Goal: Task Accomplishment & Management: Manage account settings

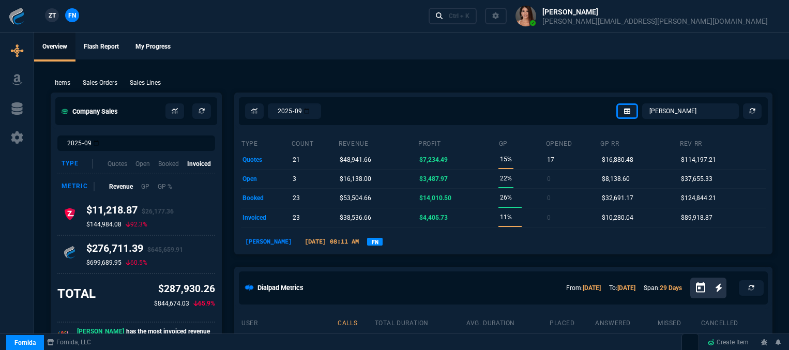
select select "12: [PERSON_NAME]"
click at [469, 15] on div "Ctrl + K" at bounding box center [459, 16] width 21 height 8
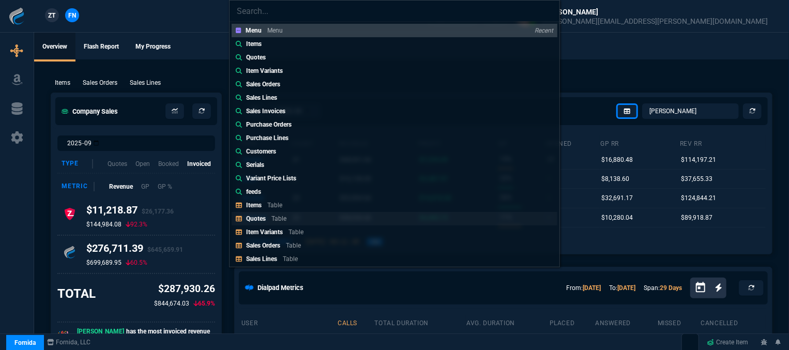
click at [301, 214] on link "Quotes Table" at bounding box center [395, 218] width 326 height 13
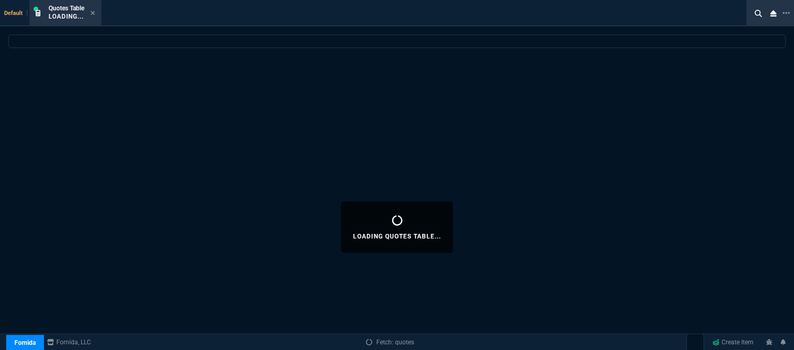
select select
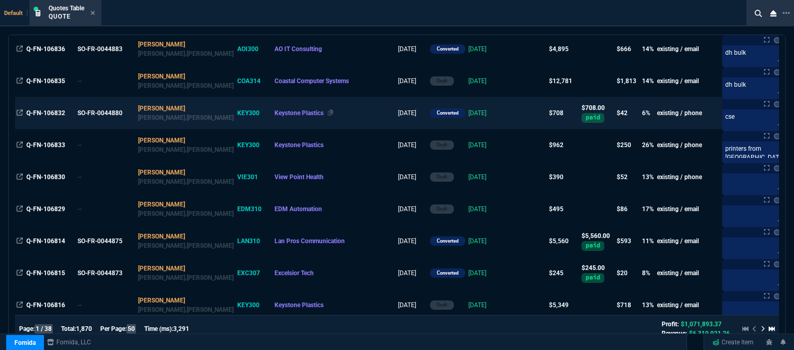
scroll to position [879, 0]
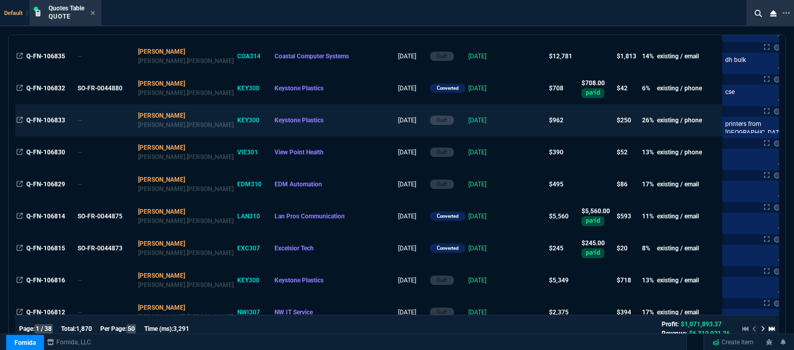
click at [508, 121] on td at bounding box center [528, 120] width 40 height 32
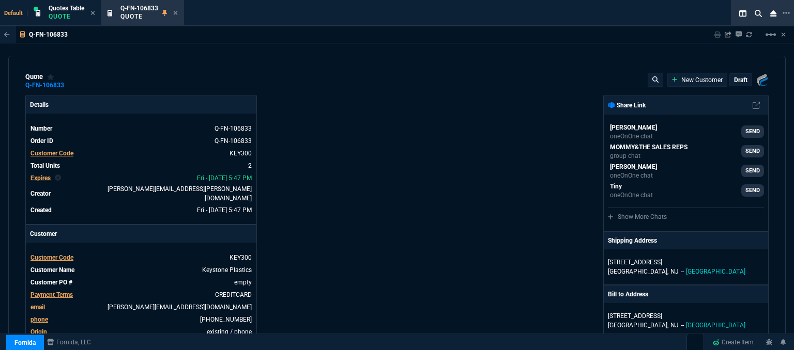
type input "30"
type input "287"
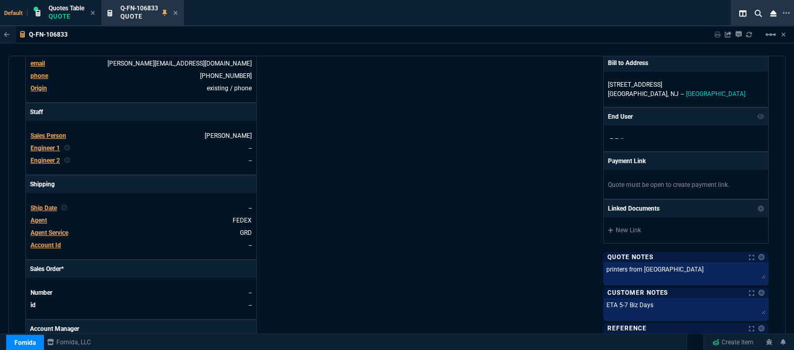
type input "1300.65"
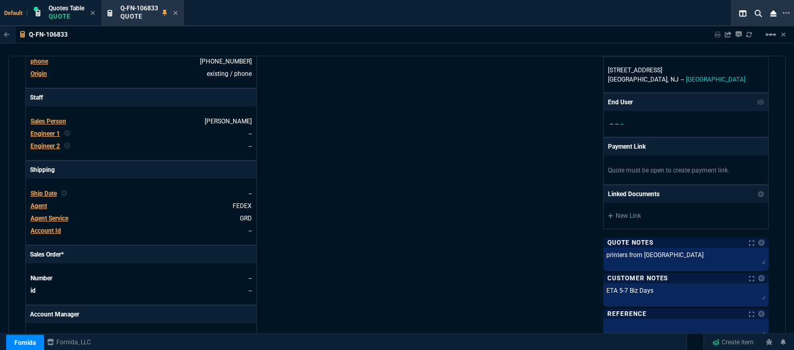
type input "26"
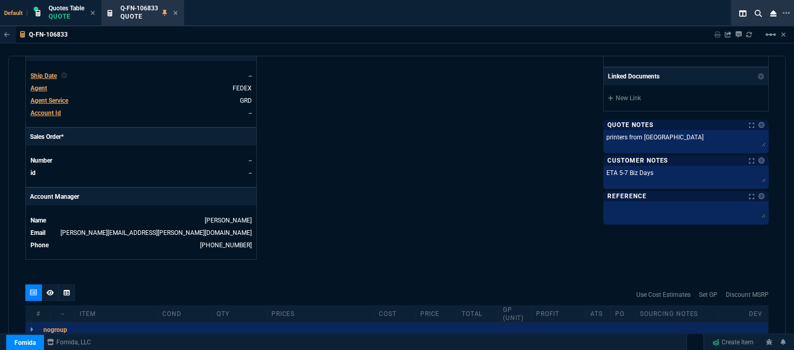
scroll to position [465, 0]
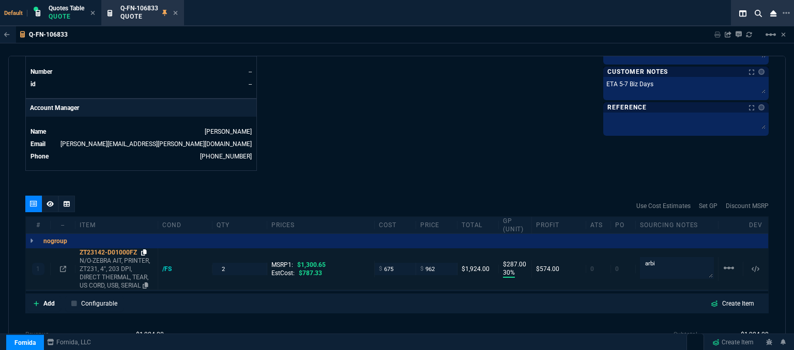
click at [145, 250] on icon at bounding box center [144, 253] width 6 height 6
click at [64, 266] on icon at bounding box center [63, 269] width 6 height 6
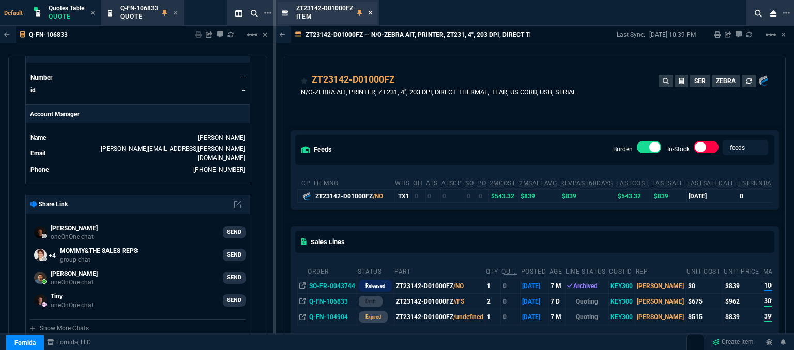
click at [370, 13] on icon at bounding box center [370, 13] width 4 height 4
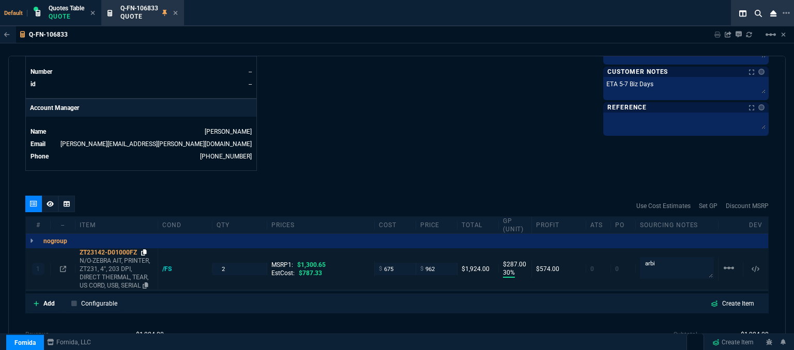
click at [144, 250] on icon at bounding box center [144, 253] width 6 height 6
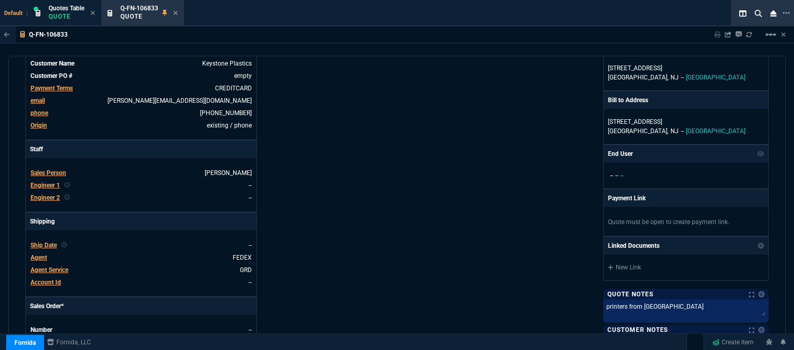
scroll to position [0, 0]
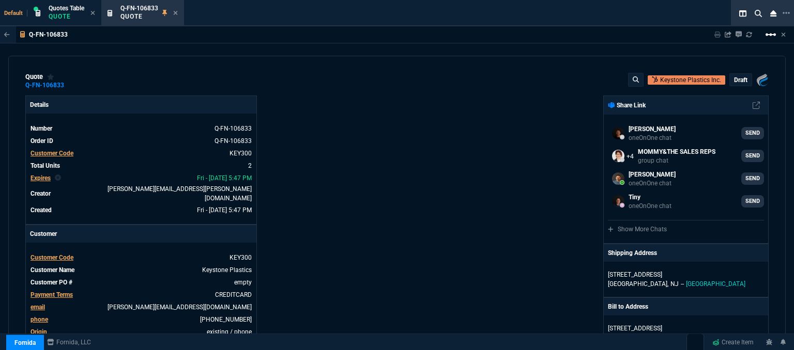
click at [770, 36] on mat-icon "linear_scale" at bounding box center [771, 34] width 12 height 12
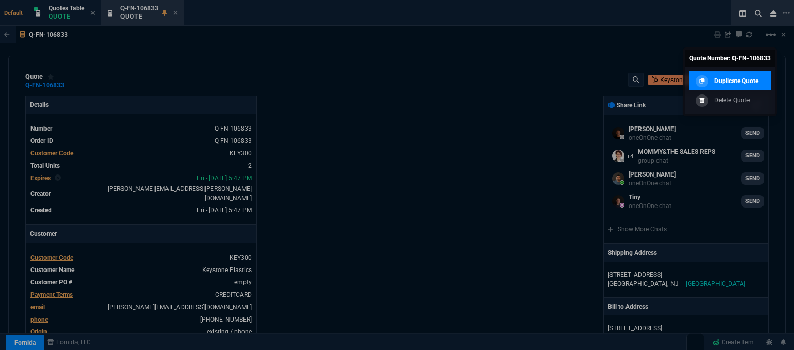
click at [738, 81] on p "Duplicate Quote" at bounding box center [736, 81] width 44 height 9
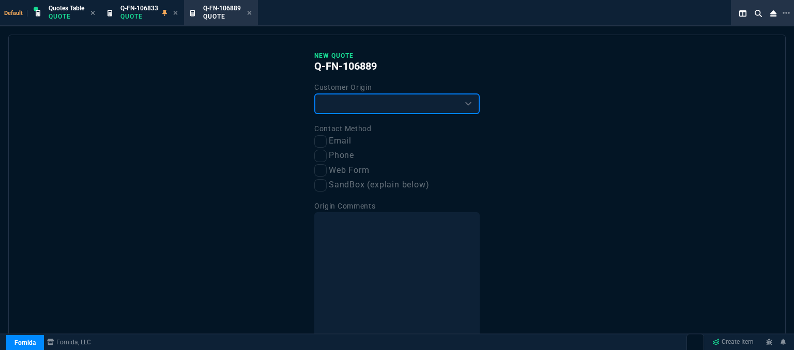
click at [413, 109] on select "Existing Customer Amazon Lead (first order) Website Lead (first order) Called (…" at bounding box center [396, 104] width 165 height 21
select select "existing"
click at [314, 94] on select "Existing Customer Amazon Lead (first order) Website Lead (first order) Called (…" at bounding box center [396, 104] width 165 height 21
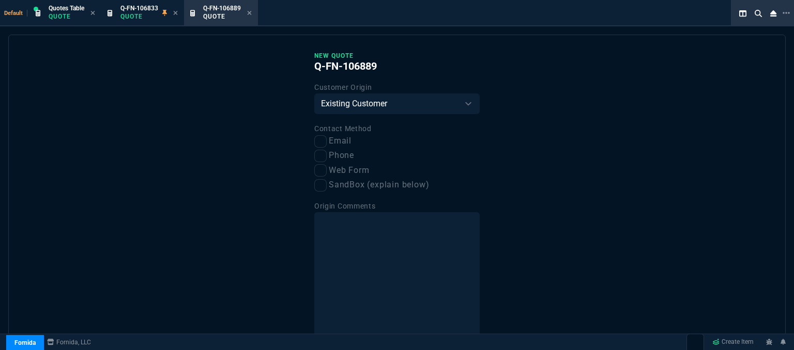
click at [321, 163] on div "Contact Method Email Phone Web Form SandBox (explain below)" at bounding box center [396, 157] width 165 height 69
click at [321, 158] on input "Phone" at bounding box center [320, 156] width 12 height 12
checkbox input "true"
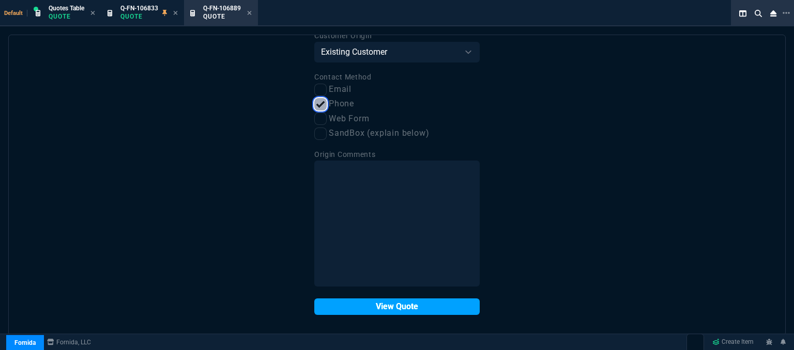
scroll to position [52, 0]
click at [403, 299] on button "View Quote" at bounding box center [396, 306] width 165 height 17
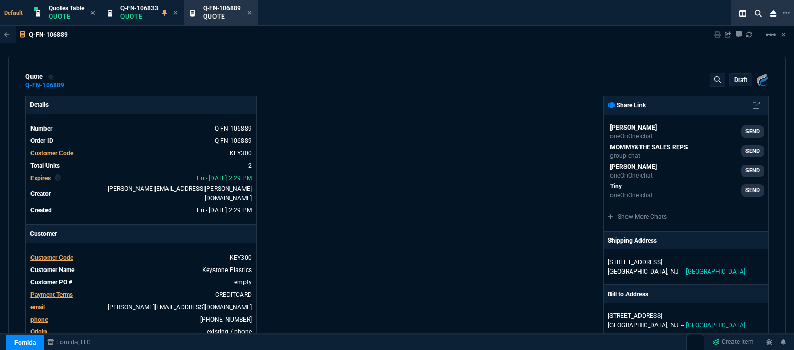
type input "30"
type input "287"
type input "26"
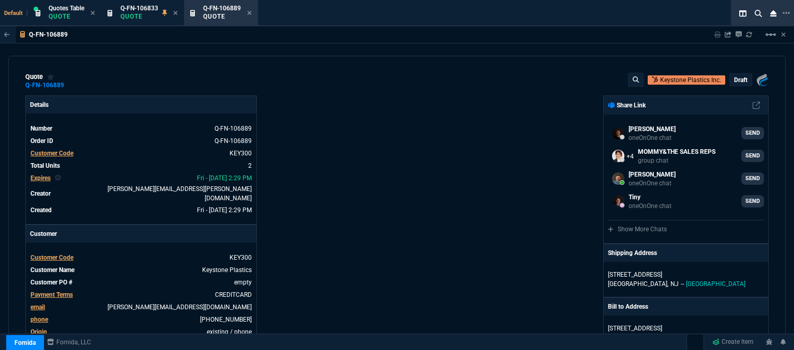
select select "12: [PERSON_NAME]"
click at [251, 14] on icon at bounding box center [249, 13] width 5 height 6
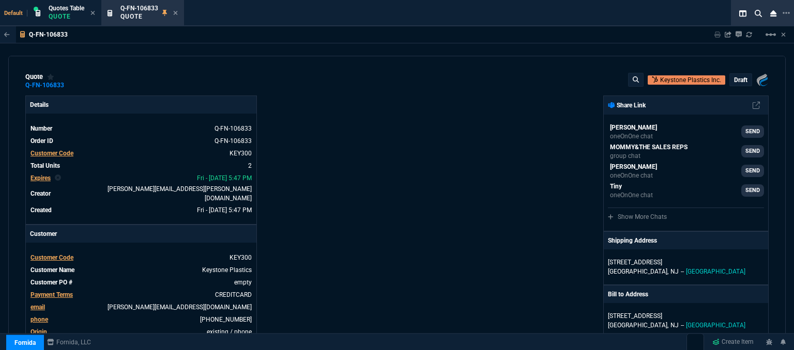
type input "30"
type input "287"
type input "26"
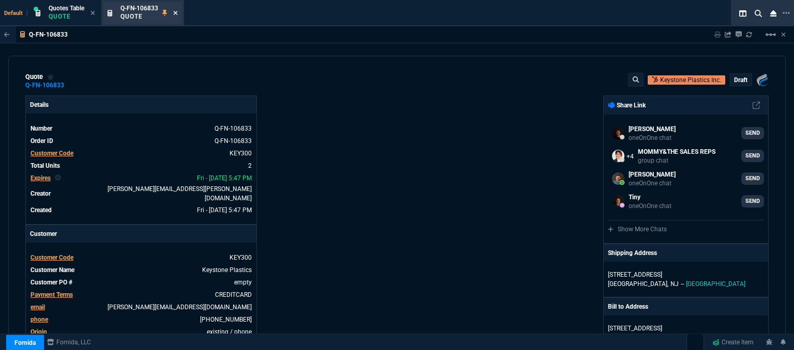
click at [178, 13] on icon at bounding box center [175, 13] width 5 height 6
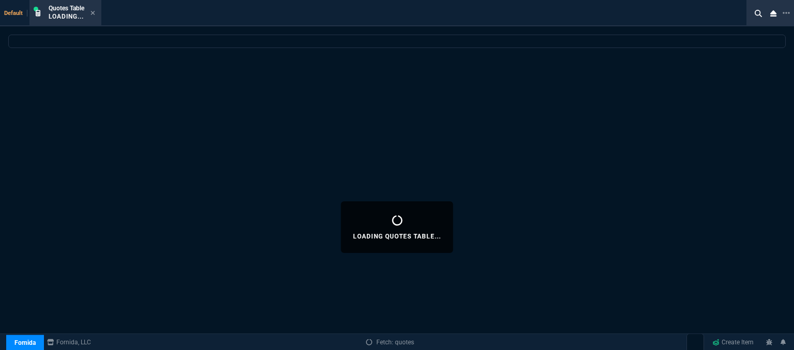
select select
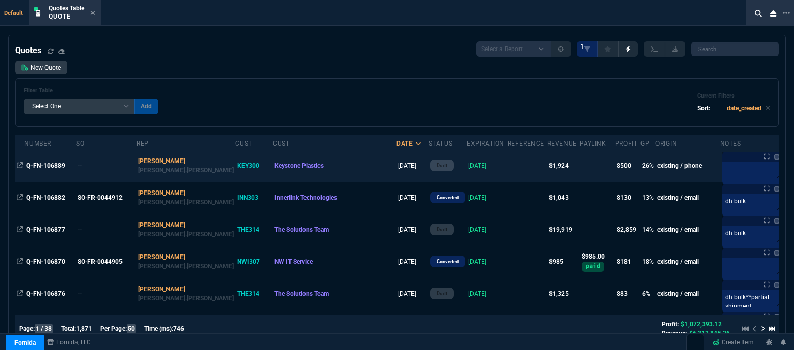
click at [467, 163] on td "[DATE]" at bounding box center [487, 166] width 41 height 32
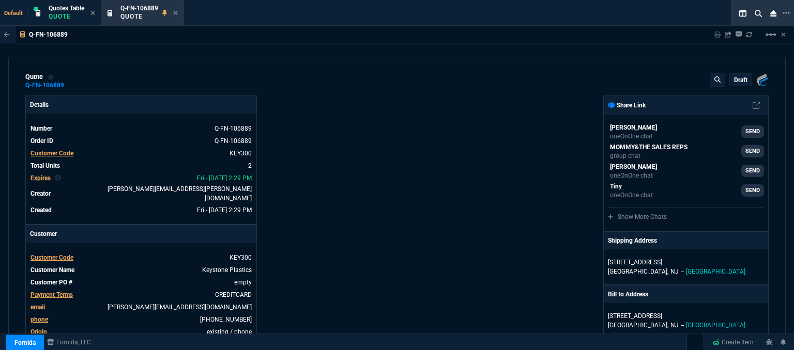
type input "30"
type input "287"
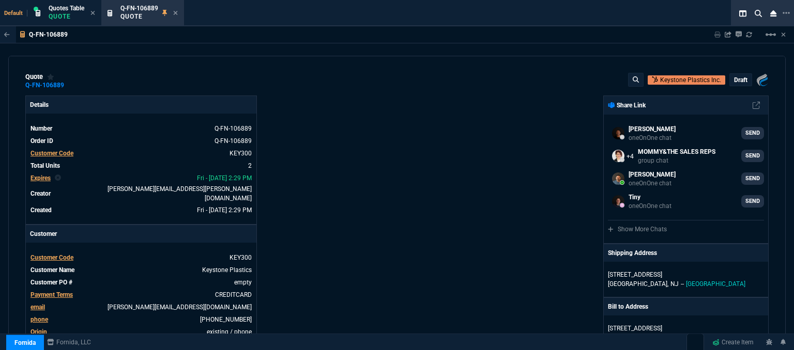
type input "1300.65"
type input "26"
click at [766, 37] on mat-icon "linear_scale" at bounding box center [771, 34] width 12 height 12
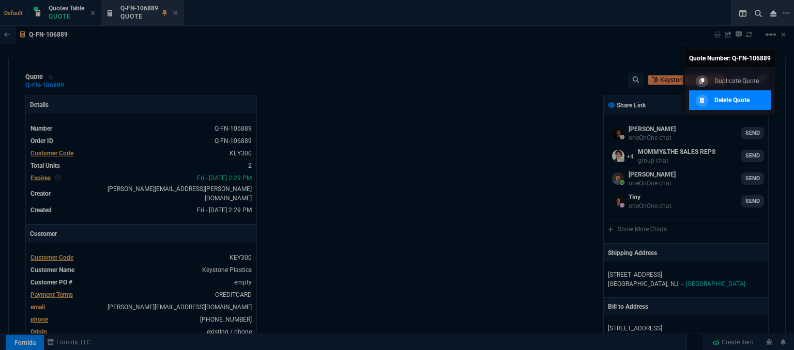
click at [740, 105] on div "Delete Quote" at bounding box center [721, 100] width 56 height 11
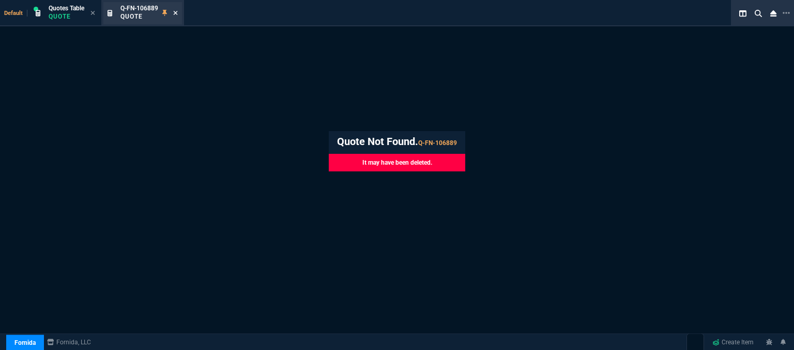
click at [174, 13] on icon at bounding box center [175, 13] width 5 height 6
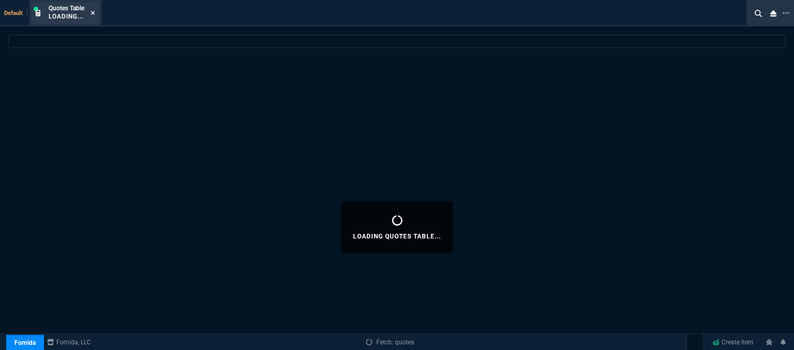
click at [91, 13] on icon at bounding box center [92, 13] width 5 height 6
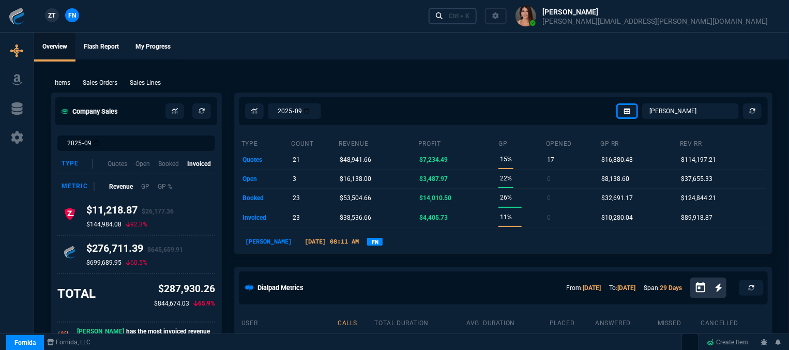
click at [469, 14] on div "Ctrl + K" at bounding box center [459, 16] width 21 height 8
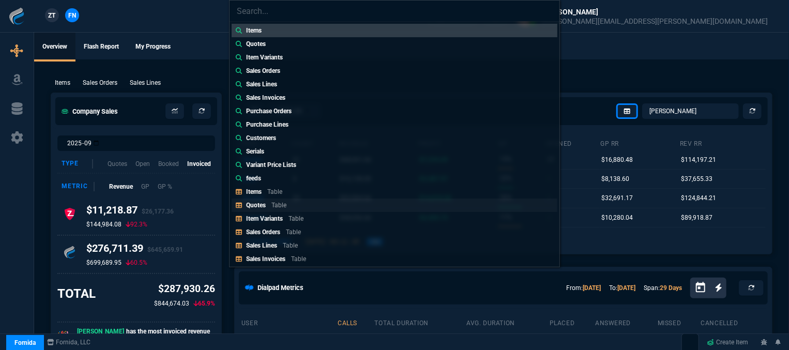
click at [270, 204] on div "Quotes Table" at bounding box center [268, 205] width 44 height 9
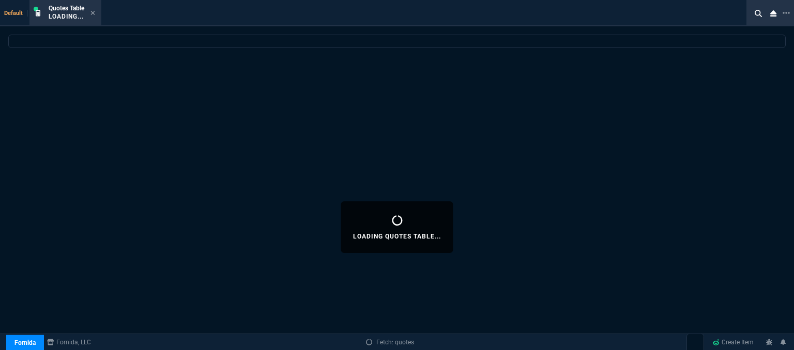
select select
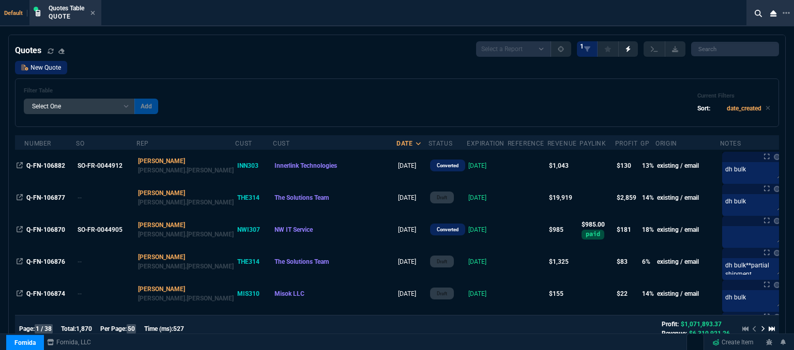
click at [53, 68] on link "New Quote" at bounding box center [41, 67] width 52 height 13
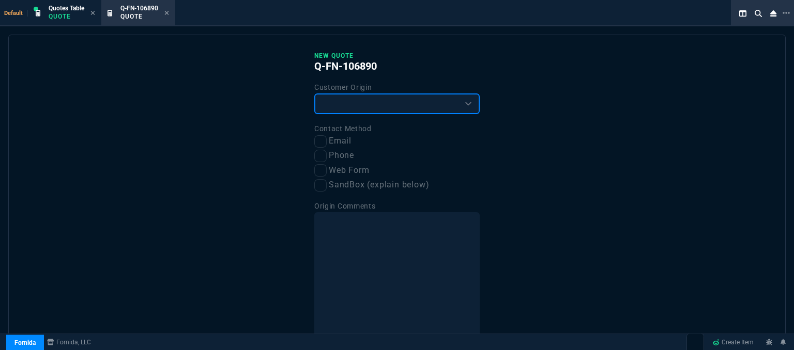
click at [377, 96] on select "Existing Customer Amazon Lead (first order) Website Lead (first order) Called (…" at bounding box center [396, 104] width 165 height 21
select select "existing"
click at [314, 94] on select "Existing Customer Amazon Lead (first order) Website Lead (first order) Called (…" at bounding box center [396, 104] width 165 height 21
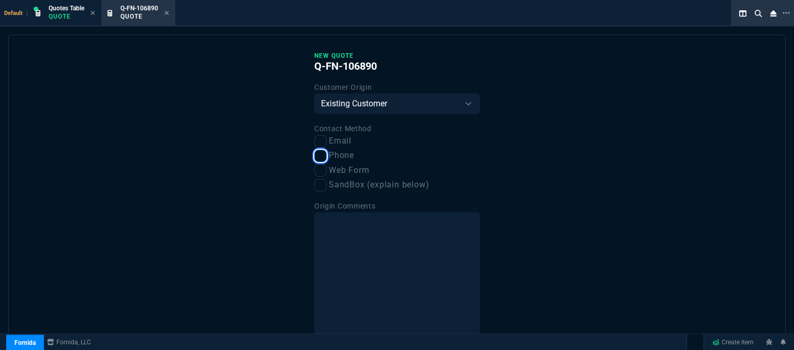
click at [323, 156] on input "Phone" at bounding box center [320, 156] width 12 height 12
checkbox input "true"
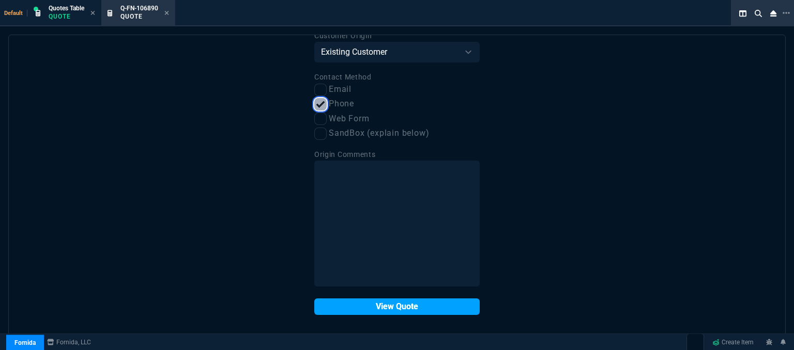
scroll to position [52, 0]
click at [383, 307] on button "View Quote" at bounding box center [396, 306] width 165 height 17
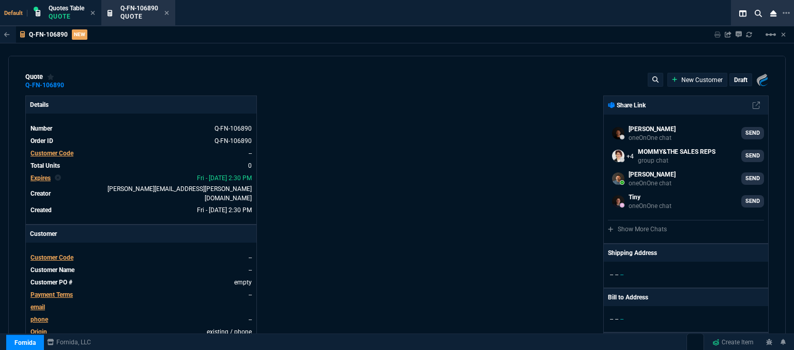
click at [36, 254] on span "Customer Code" at bounding box center [52, 257] width 43 height 7
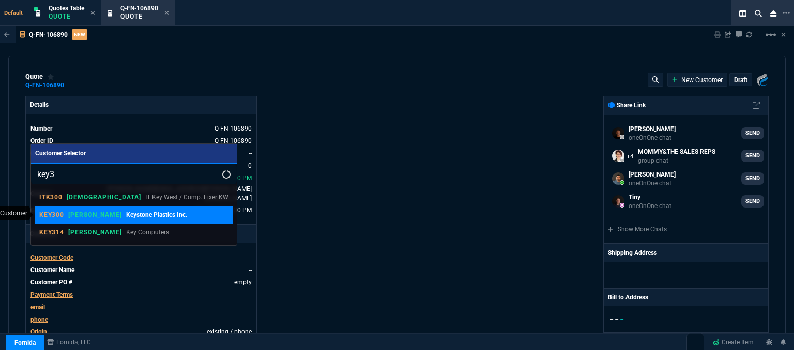
type input "key3"
click at [126, 217] on p "Keystone Plastics Inc." at bounding box center [156, 214] width 61 height 9
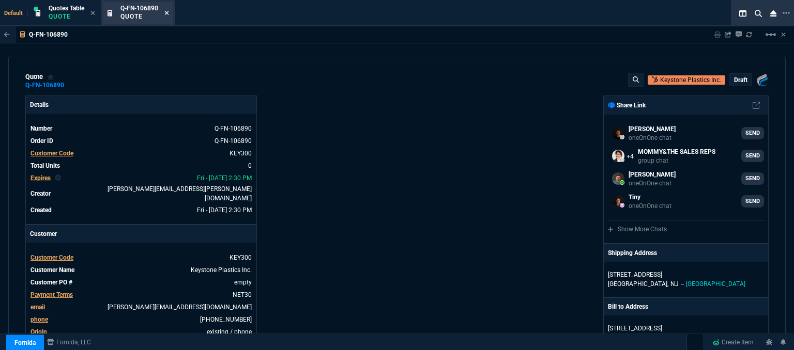
click at [167, 13] on icon at bounding box center [166, 13] width 5 height 6
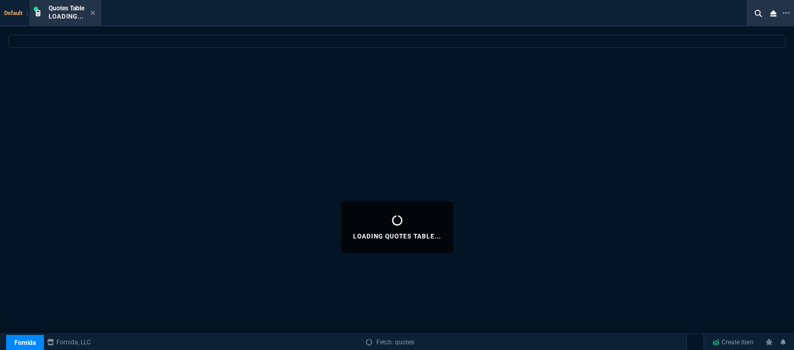
select select
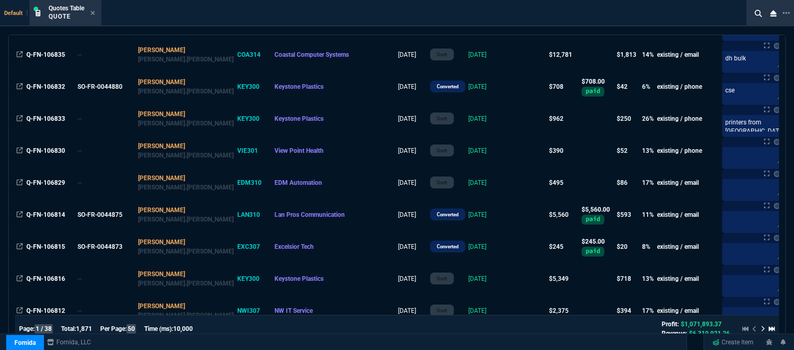
scroll to position [931, 0]
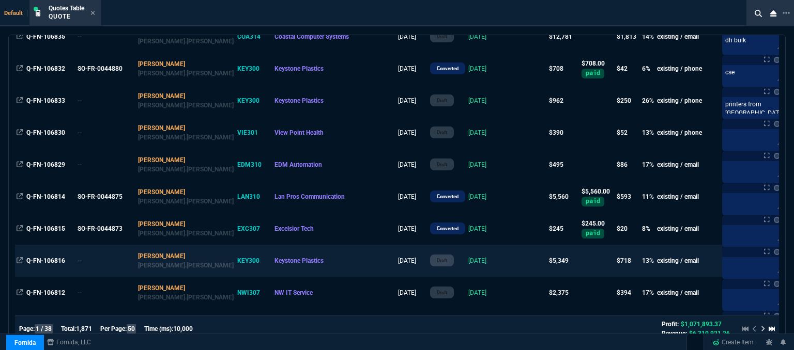
click at [508, 268] on td at bounding box center [528, 261] width 40 height 32
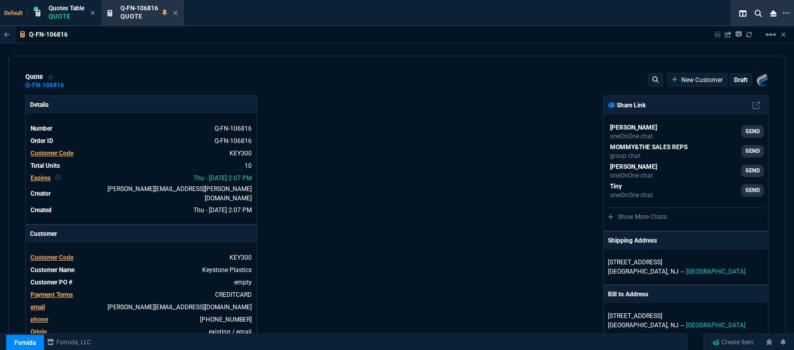
type input "32"
type input "114"
type input "24"
type input "122"
type input "16"
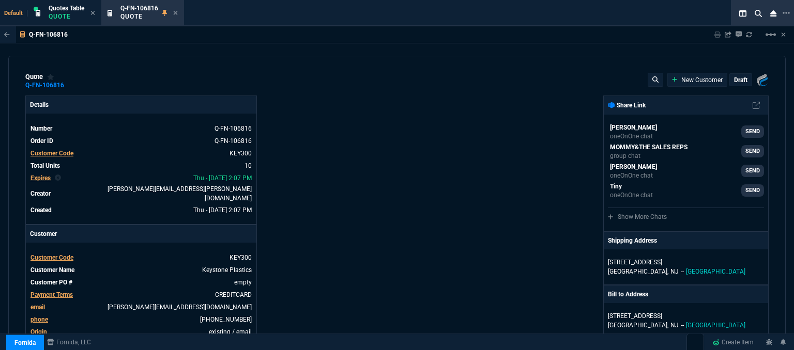
type input "159"
type input "17"
type input "25"
type input "499"
type input "699"
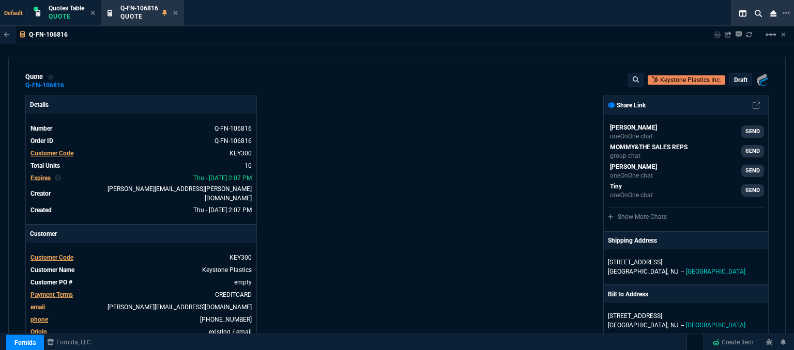
type input "252"
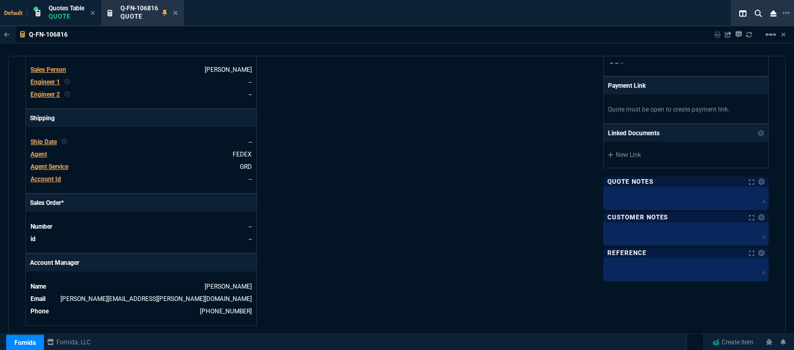
type input "28"
type input "27"
type input "41"
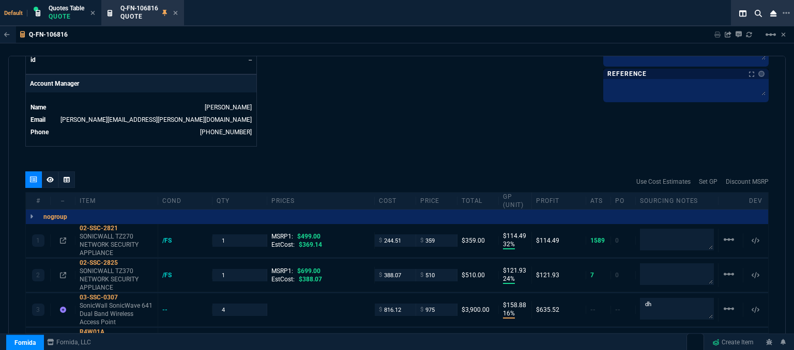
scroll to position [569, 0]
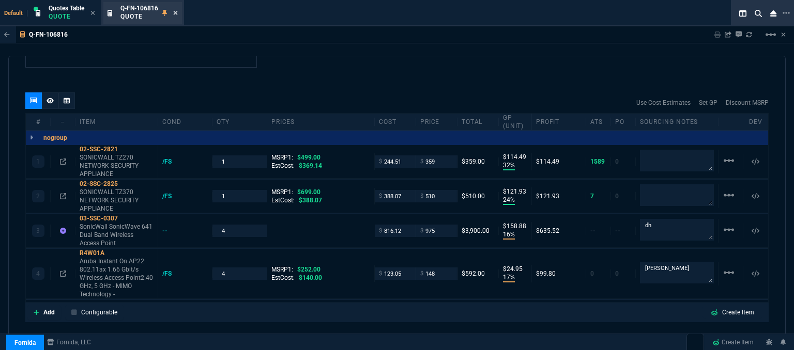
click at [177, 13] on icon at bounding box center [176, 13] width 4 height 4
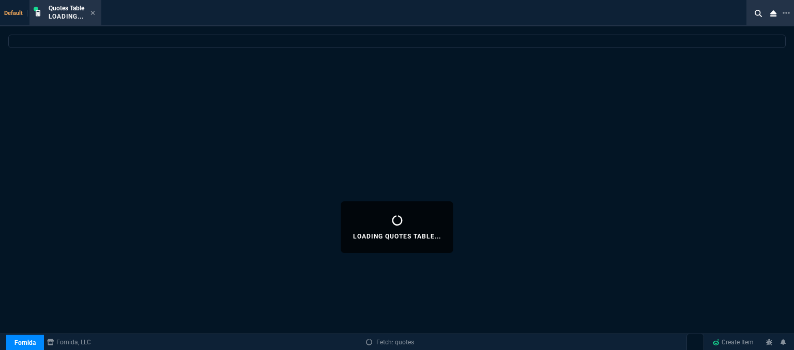
select select
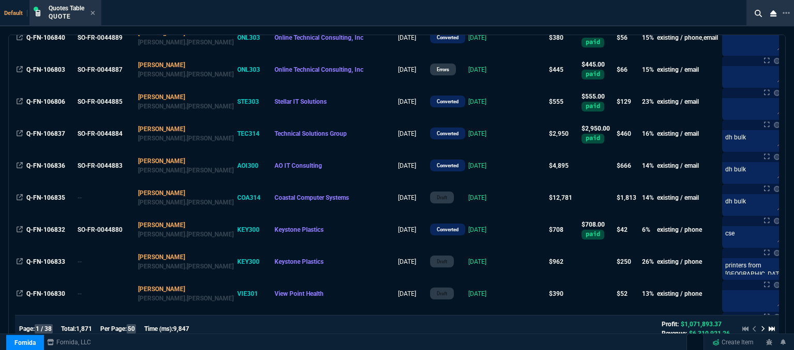
scroll to position [775, 0]
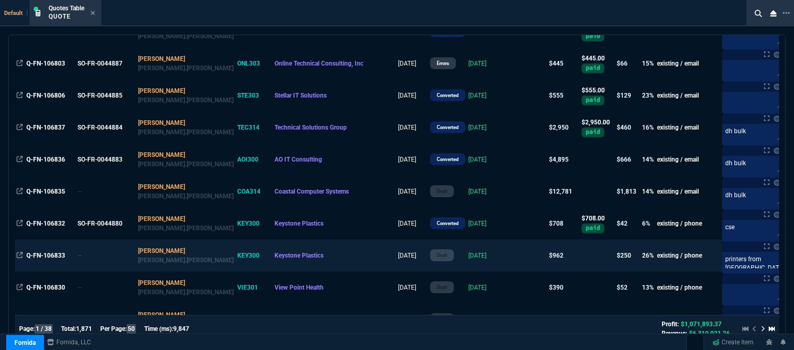
click at [508, 261] on td at bounding box center [528, 256] width 40 height 32
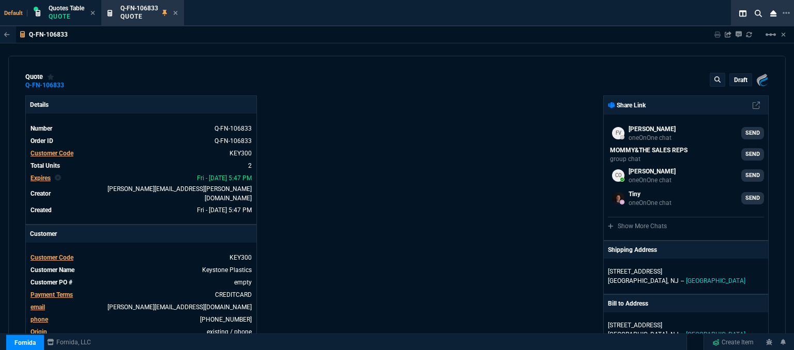
type input "30"
type input "287"
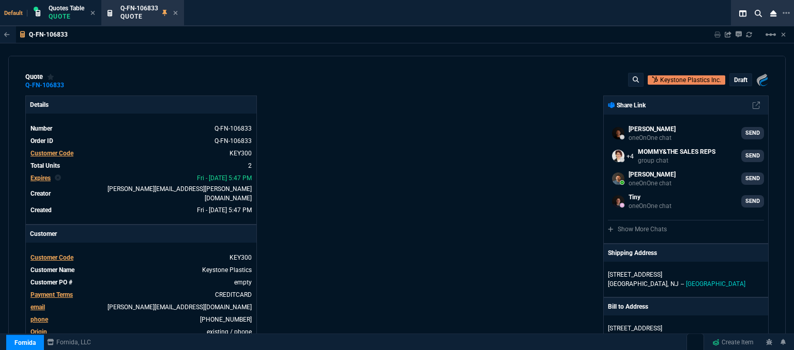
type input "1300.65"
type input "26"
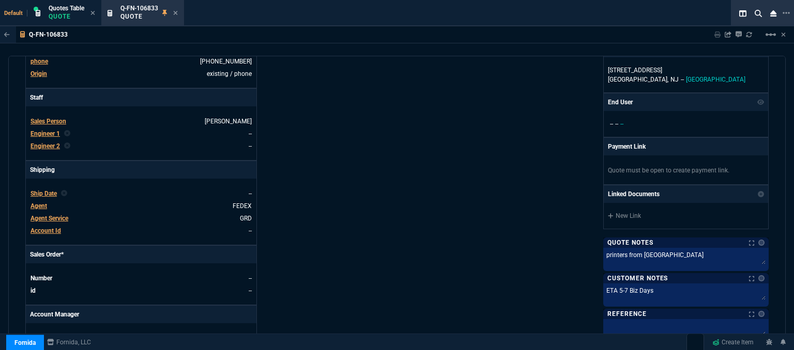
scroll to position [465, 0]
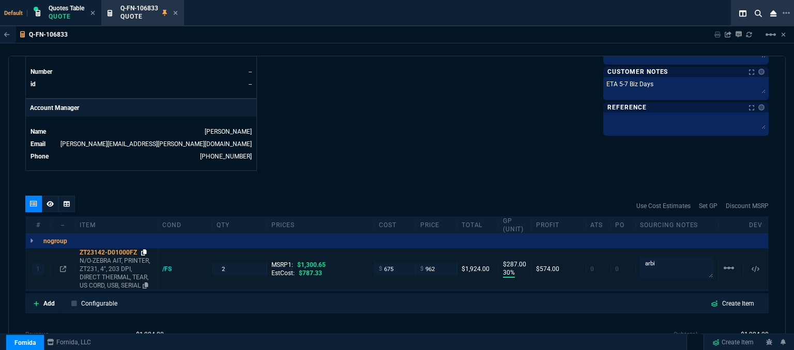
click at [144, 250] on icon at bounding box center [144, 253] width 6 height 6
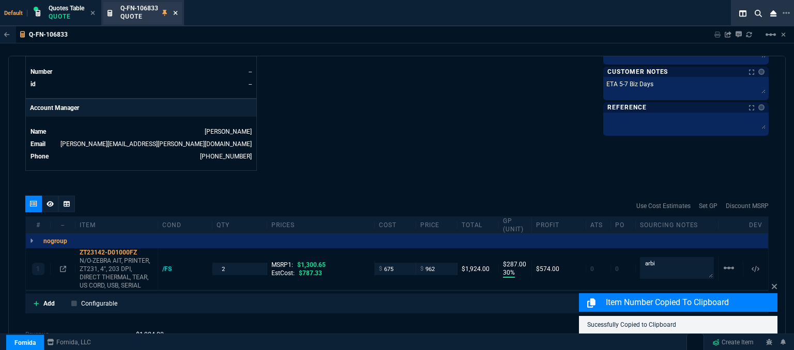
click at [175, 12] on icon at bounding box center [176, 13] width 4 height 4
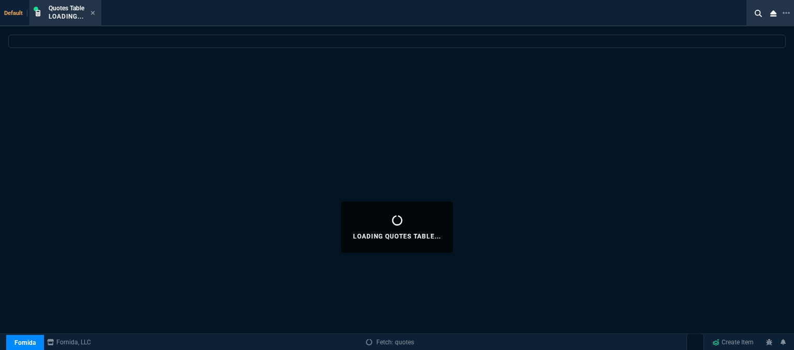
select select
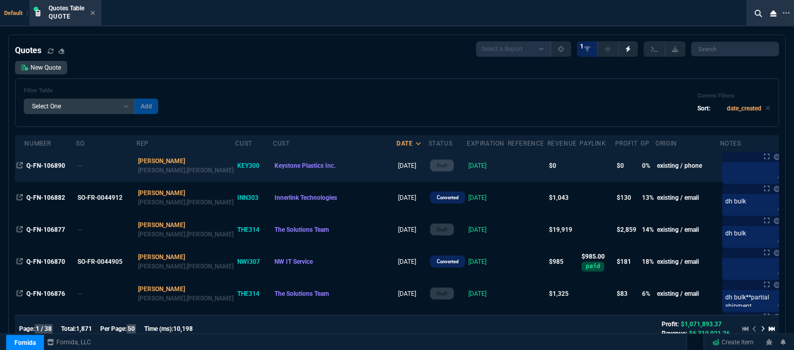
click at [508, 166] on td at bounding box center [528, 166] width 40 height 32
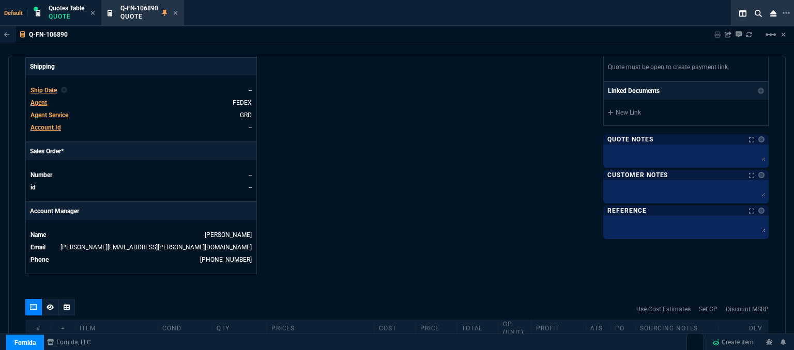
scroll to position [495, 0]
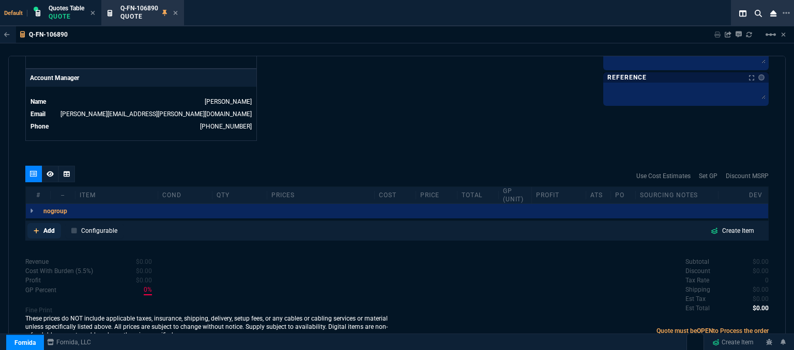
click at [33, 223] on link "Add" at bounding box center [44, 231] width 34 height 16
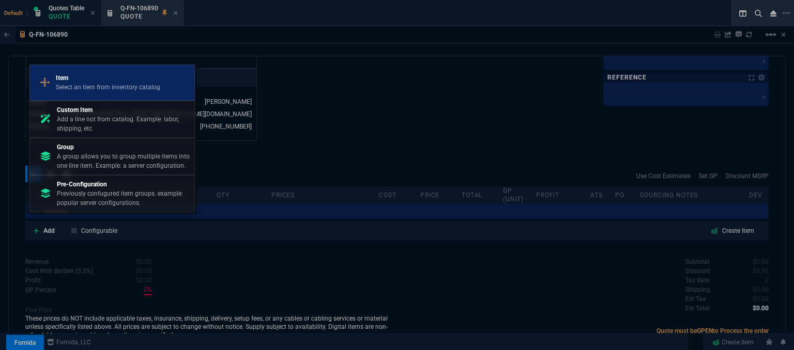
click at [118, 85] on p "Select an item from inventory catalog" at bounding box center [108, 87] width 104 height 9
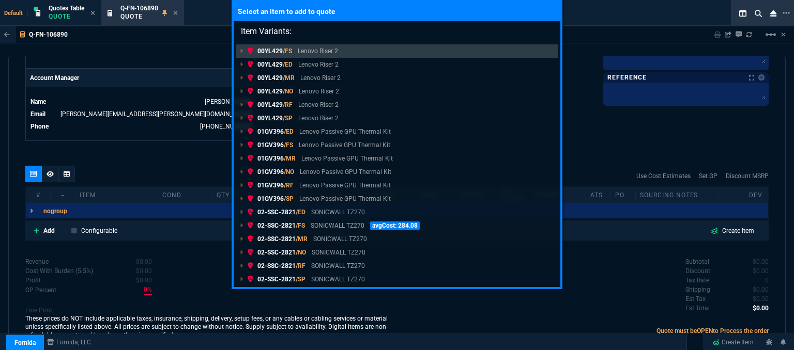
paste input "ZT23142-D01000FZ"
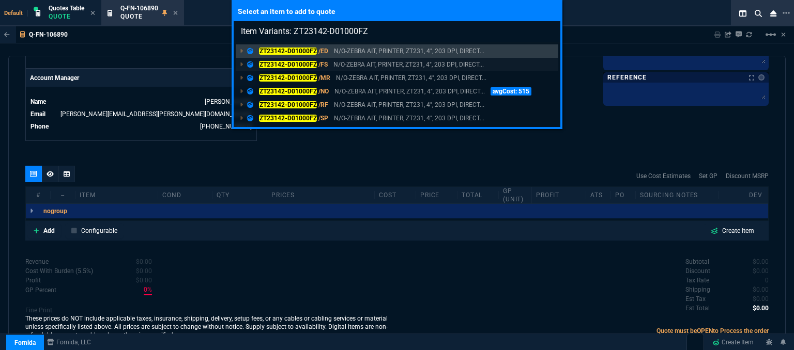
type input "Item Variants: ZT23142-D01000FZ"
click at [337, 67] on p "N/O-ZEBRA AIT, PRINTER, ZT231, 4", 203 DPI, DIRECT..." at bounding box center [408, 64] width 150 height 9
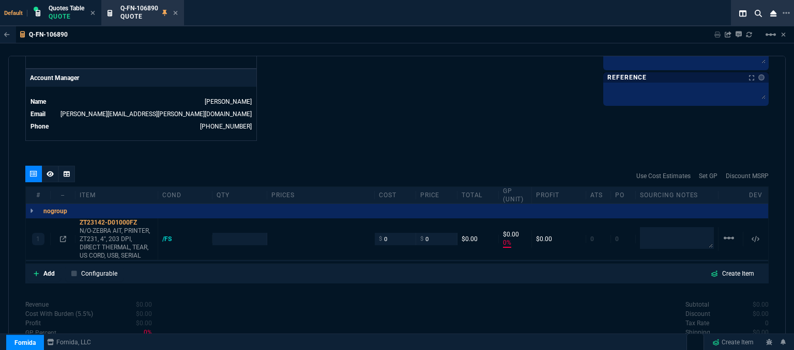
type input "0"
type input "1300.65"
type input "100"
type input "0"
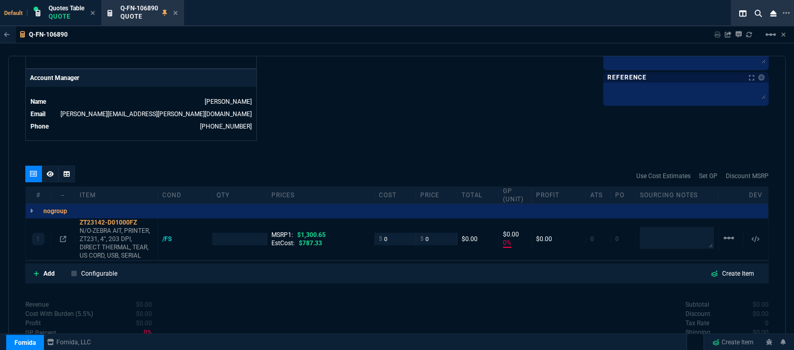
type input "0"
type input "100"
click at [142, 220] on icon at bounding box center [144, 223] width 6 height 6
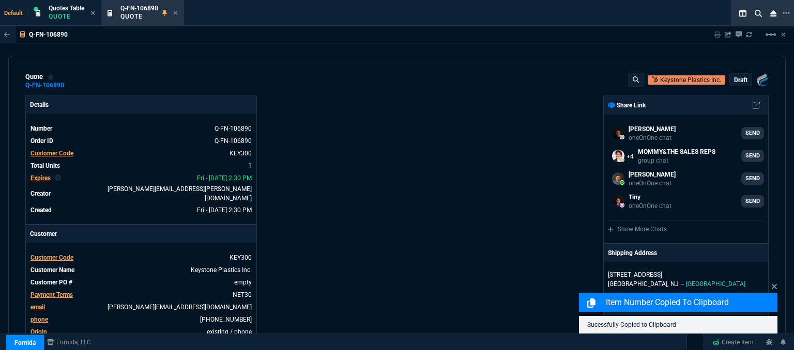
select select "12: [PERSON_NAME]"
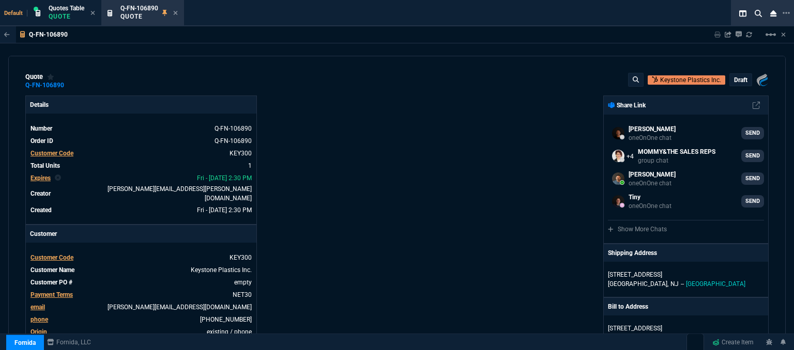
scroll to position [495, 0]
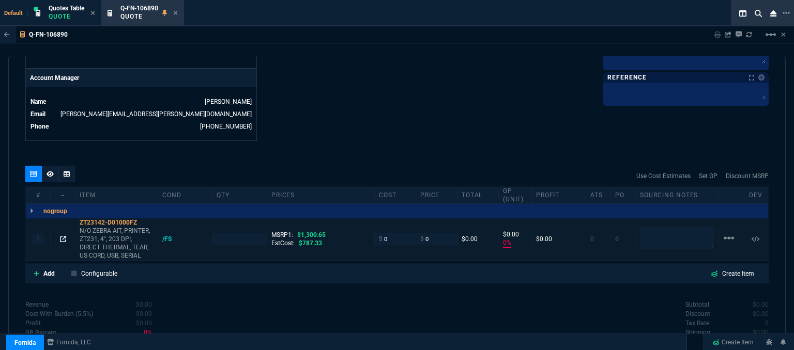
click at [64, 236] on icon at bounding box center [63, 239] width 6 height 6
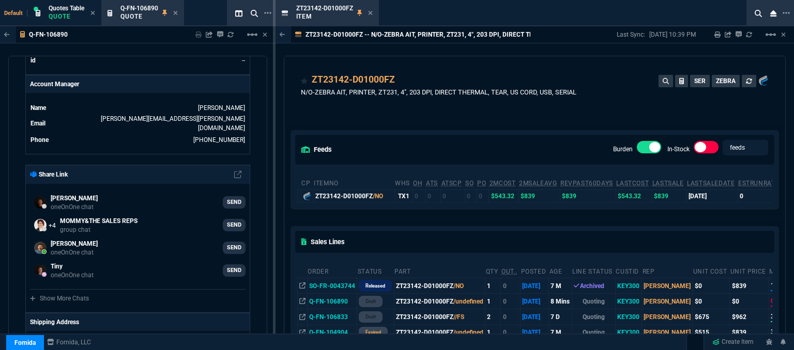
scroll to position [52, 0]
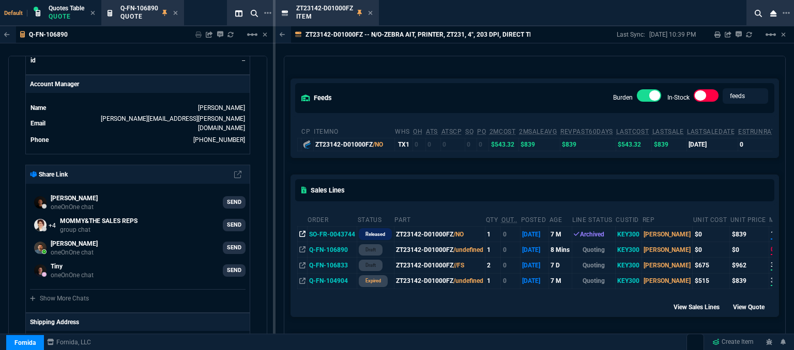
click at [302, 234] on icon at bounding box center [302, 234] width 6 height 6
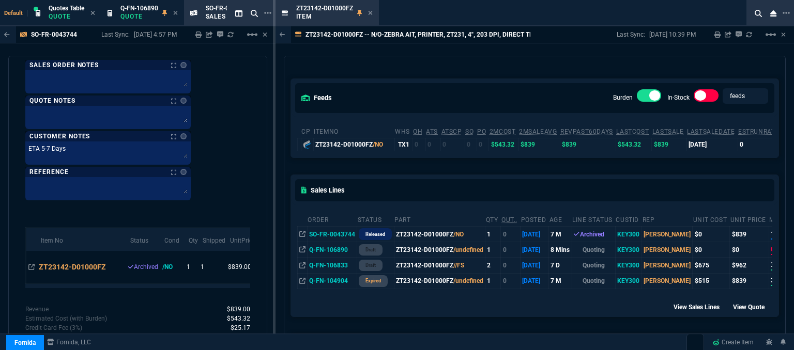
scroll to position [1137, 0]
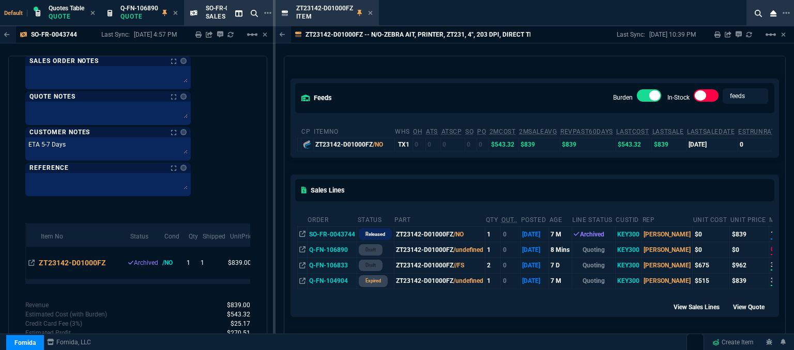
click at [422, 231] on td "ZT23142-D01000FZ /NO" at bounding box center [439, 235] width 91 height 16
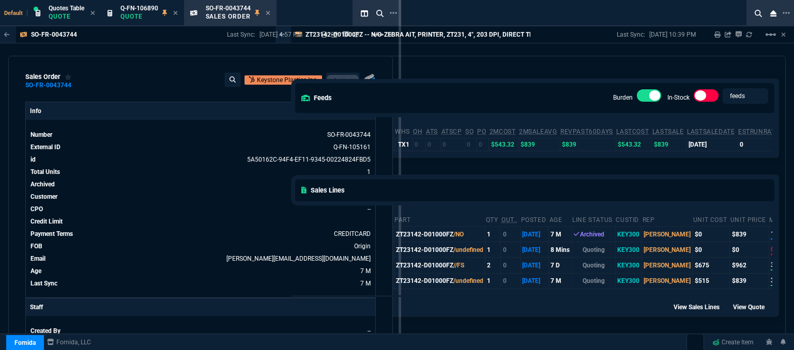
drag, startPoint x: 273, startPoint y: 113, endPoint x: 425, endPoint y: 106, distance: 152.1
click at [425, 106] on div "Default Quotes Table Quote Q-FN-106890 Quote SO-FR-0043744 Sales Order SO-FR-00…" at bounding box center [397, 201] width 794 height 403
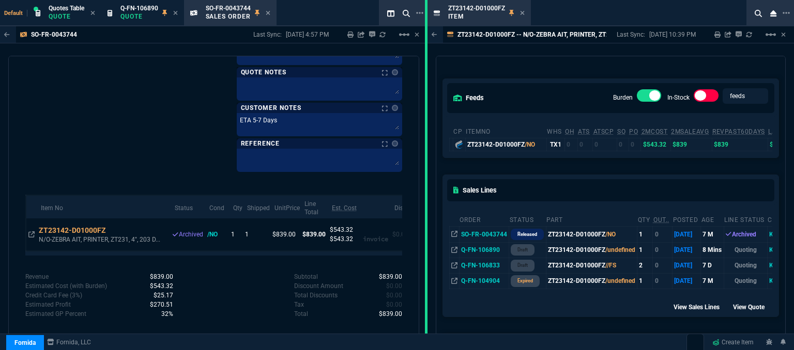
scroll to position [599, 0]
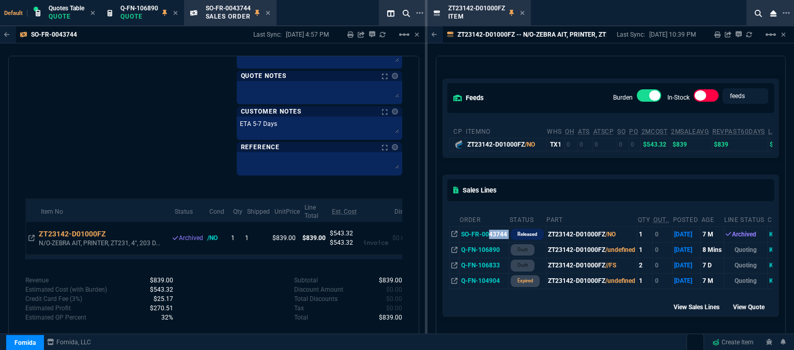
drag, startPoint x: 508, startPoint y: 233, endPoint x: 486, endPoint y: 234, distance: 21.3
click at [486, 234] on tr "SO-FR-0043744 Released ZT23142-D01000FZ /NO 1 0 [DATE] 7 M Archived KEY300 [PER…" at bounding box center [705, 235] width 512 height 16
click at [496, 237] on td "SO-FR-0043744" at bounding box center [484, 235] width 50 height 16
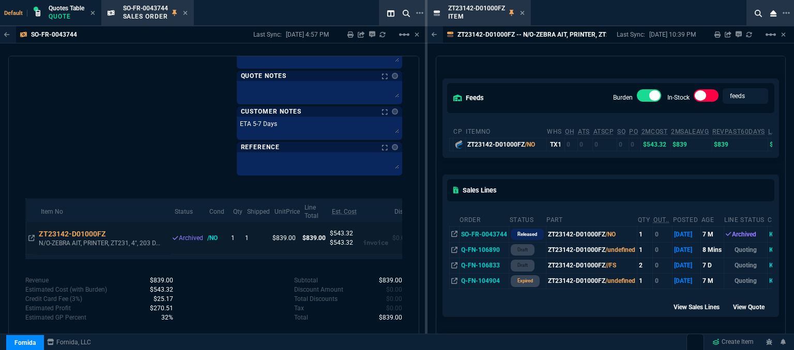
click at [121, 245] on td "ZT23142-D01000FZ N/O-ZEBRA AIT, PRINTER, ZT231, 4", 203 D..." at bounding box center [104, 238] width 134 height 33
click at [121, 240] on p "N/O-ZEBRA AIT, PRINTER, ZT231, 4", 203 D..." at bounding box center [101, 243] width 124 height 10
click at [93, 238] on p "N/O-ZEBRA AIT, PRINTER, ZT231, 4", 203 D..." at bounding box center [101, 243] width 124 height 10
click at [128, 241] on p "N/O-ZEBRA AIT, PRINTER, ZT231, 4", 203 D..." at bounding box center [101, 243] width 124 height 10
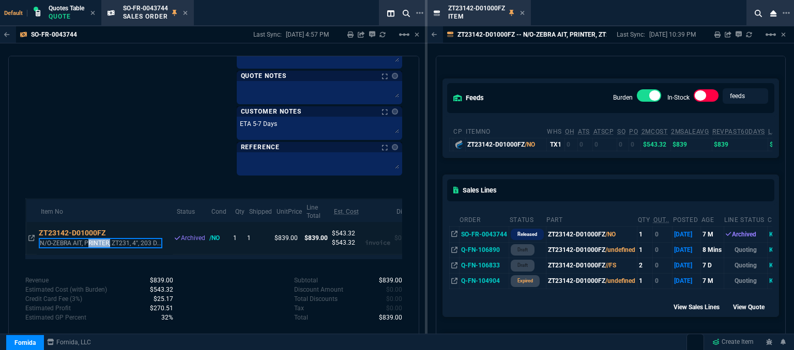
click at [128, 241] on p "N/O-ZEBRA AIT, PRINTER, ZT231, 4", 203 D..." at bounding box center [101, 243] width 124 height 10
click at [141, 240] on p "N/O-ZEBRA AIT, PRINTER, ZT231, 4", 203 D..." at bounding box center [101, 243] width 124 height 10
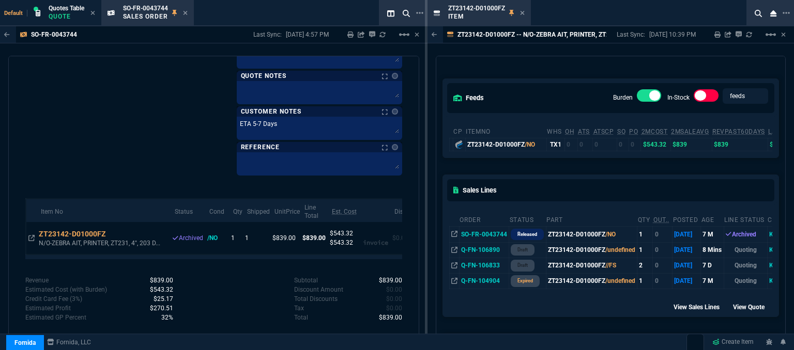
drag, startPoint x: 33, startPoint y: 236, endPoint x: 27, endPoint y: 241, distance: 7.3
click at [32, 235] on icon at bounding box center [31, 238] width 6 height 6
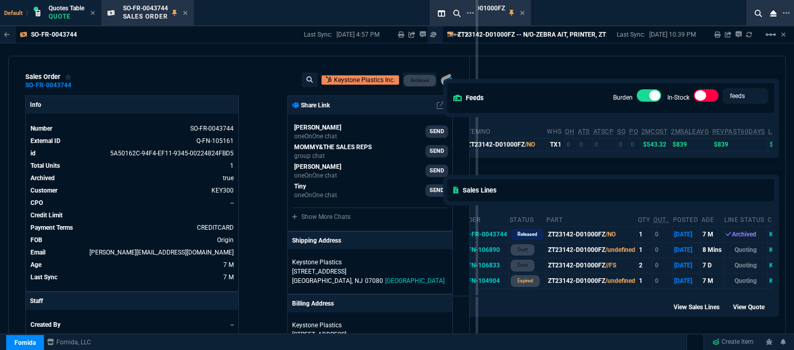
drag, startPoint x: 425, startPoint y: 213, endPoint x: 495, endPoint y: 207, distance: 70.6
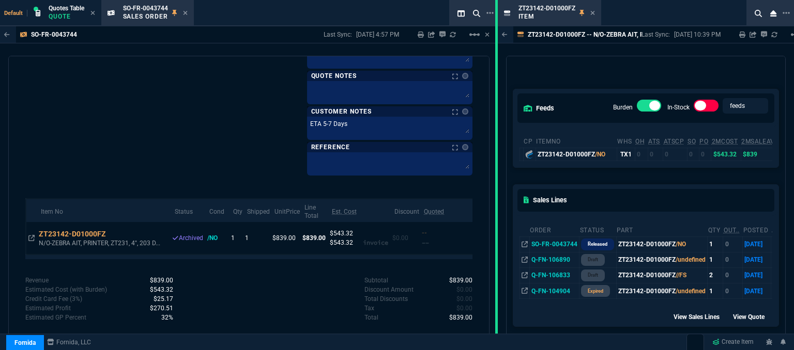
scroll to position [71, 0]
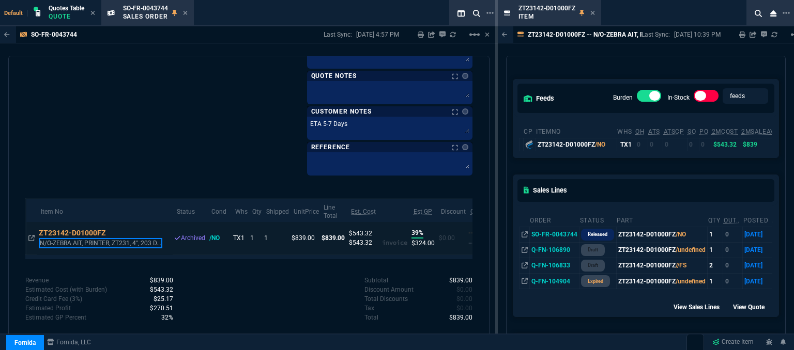
click at [108, 242] on p "N/O-ZEBRA AIT, PRINTER, ZT231, 4", 203 D..." at bounding box center [101, 243] width 124 height 10
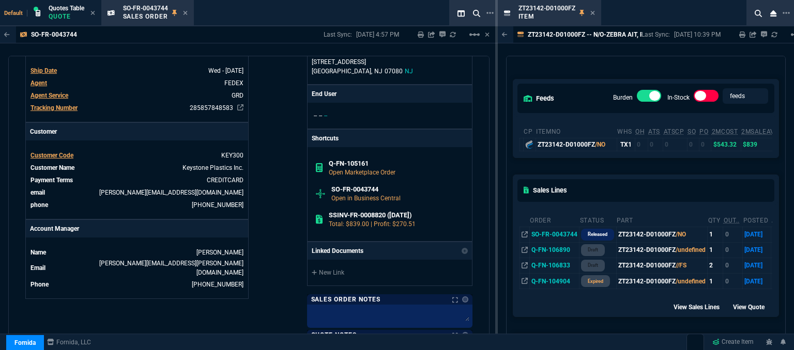
scroll to position [599, 0]
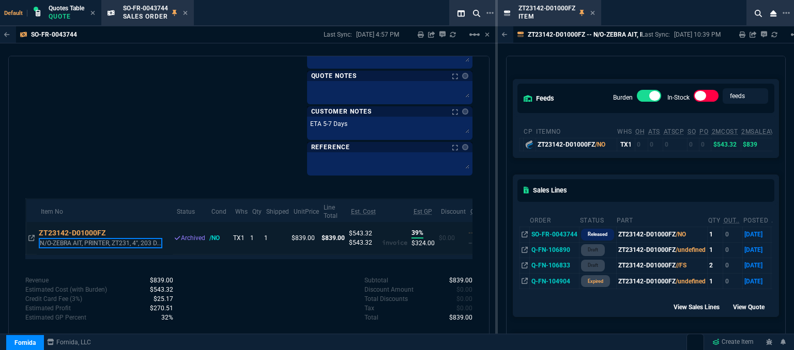
click at [114, 239] on p "N/O-ZEBRA AIT, PRINTER, ZT231, 4", 203 D..." at bounding box center [101, 243] width 124 height 10
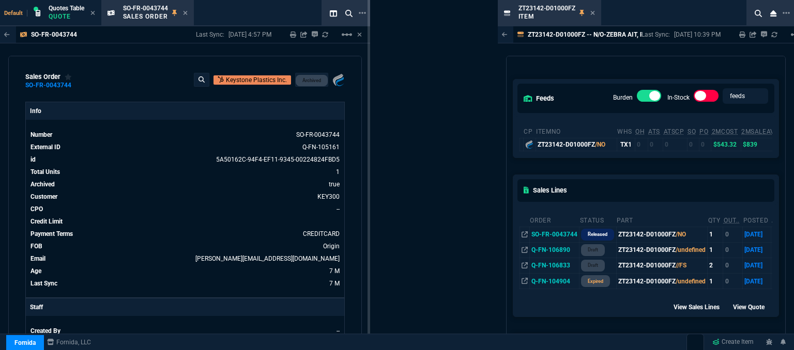
drag, startPoint x: 496, startPoint y: 82, endPoint x: 372, endPoint y: 88, distance: 123.7
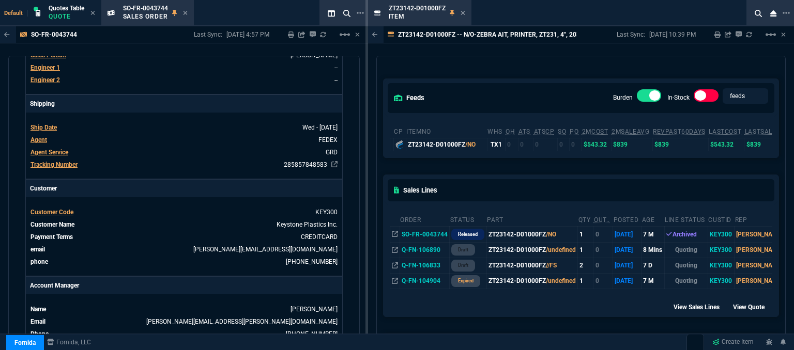
scroll to position [30, 0]
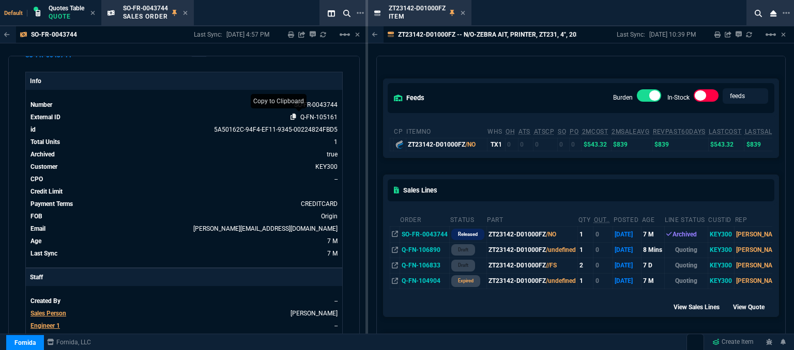
click at [291, 118] on icon at bounding box center [294, 117] width 6 height 6
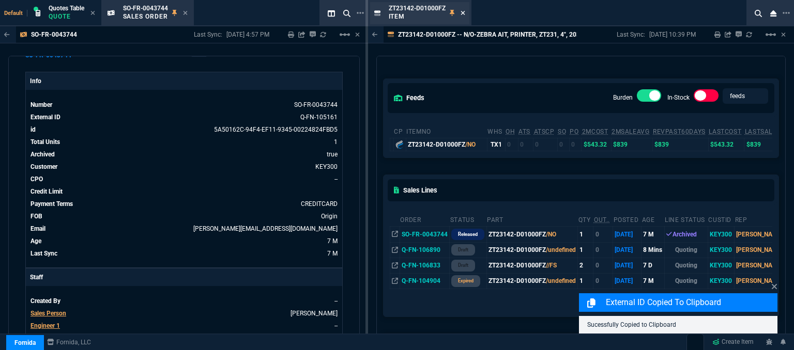
click at [463, 13] on icon at bounding box center [463, 13] width 4 height 4
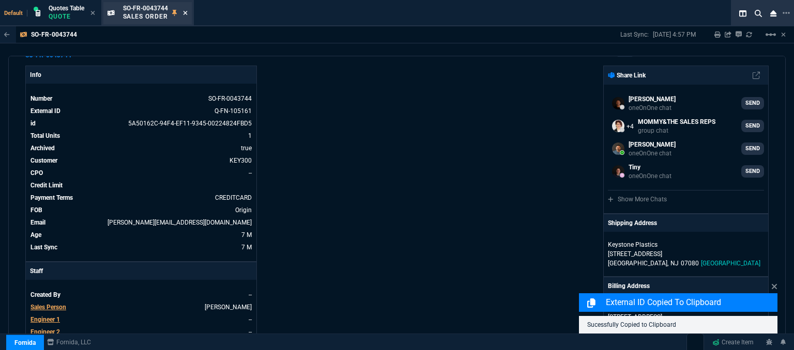
click at [185, 13] on icon at bounding box center [186, 13] width 4 height 4
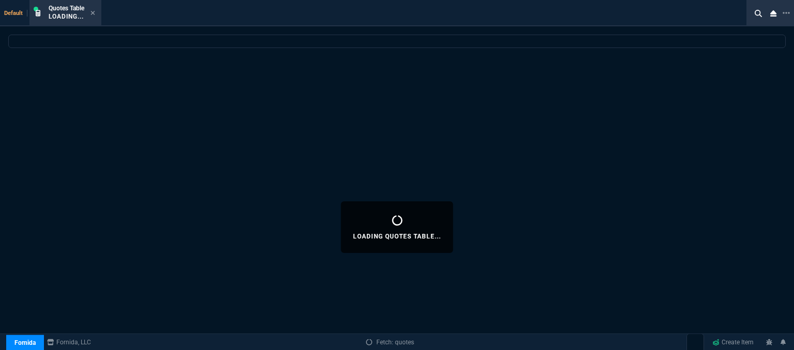
select select
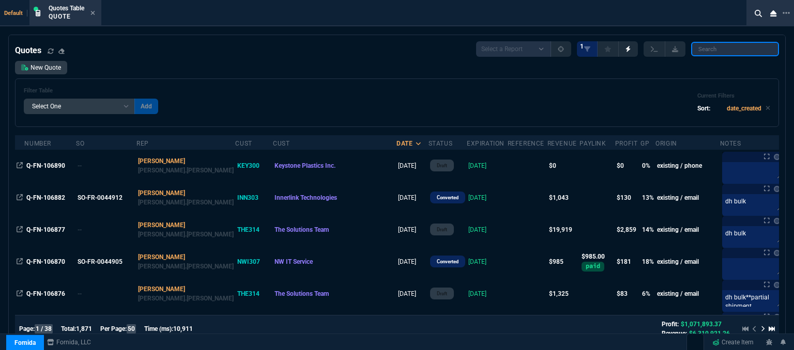
click at [710, 52] on input "search" at bounding box center [735, 49] width 88 height 14
paste input "Q-FN-105161"
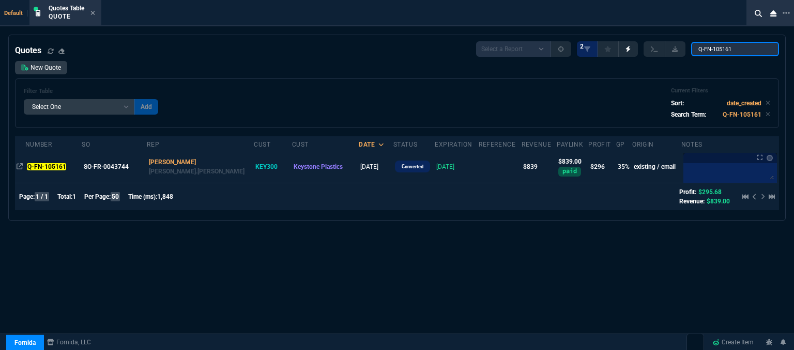
type input "Q-FN-105161"
click at [479, 168] on td at bounding box center [500, 167] width 43 height 32
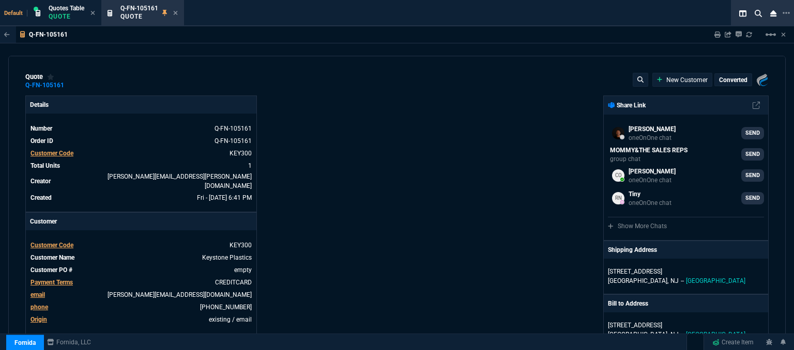
type input "39"
type input "324"
type input "1300.65"
type input "35"
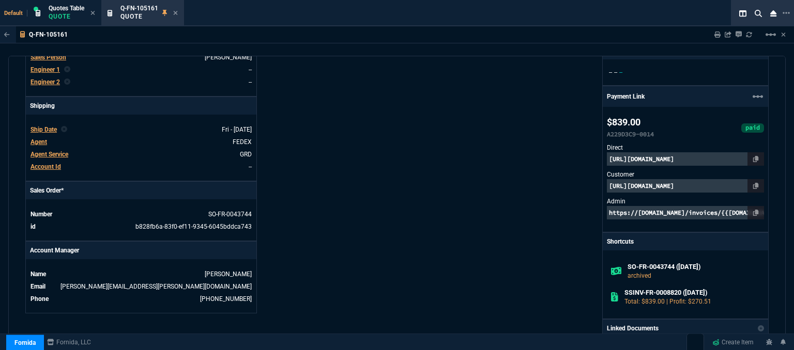
scroll to position [620, 0]
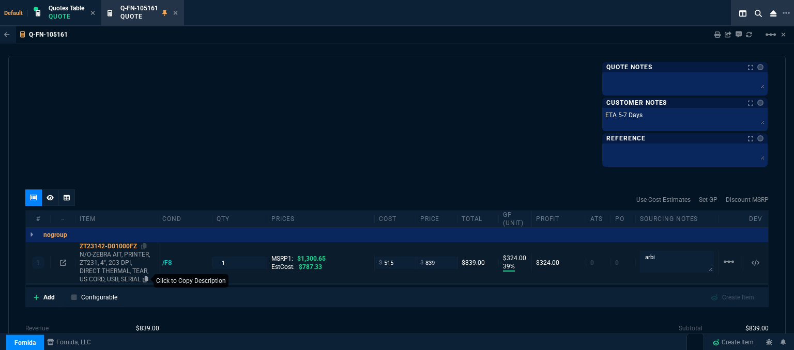
click at [143, 277] on icon at bounding box center [146, 280] width 6 height 6
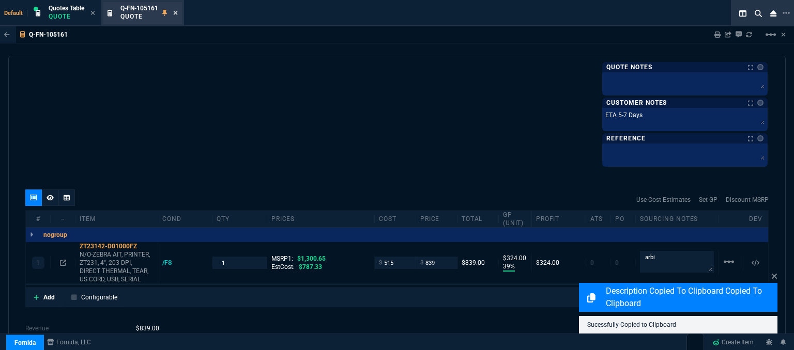
scroll to position [581, 0]
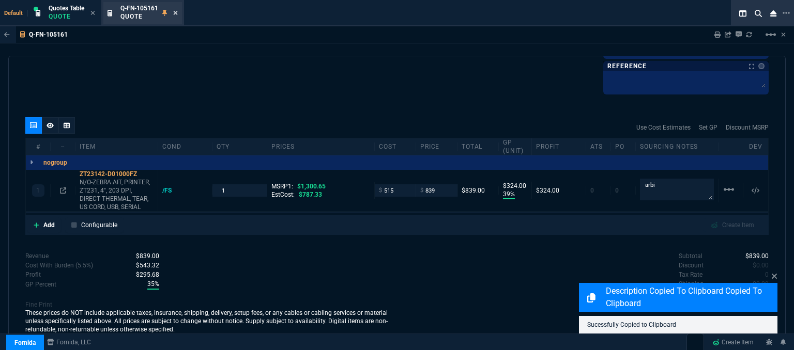
click at [176, 15] on icon at bounding box center [175, 13] width 5 height 6
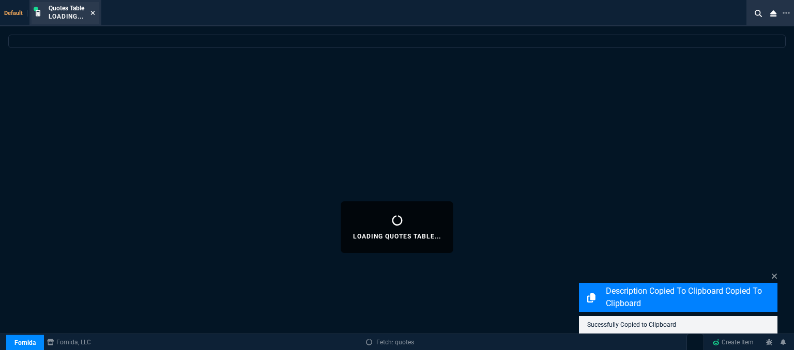
click at [95, 12] on icon at bounding box center [92, 13] width 5 height 6
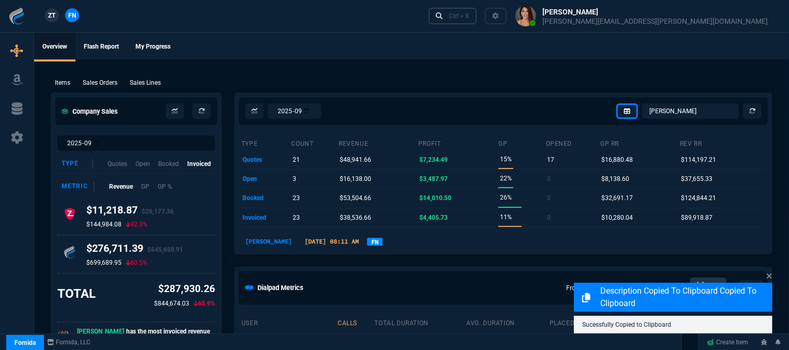
click at [469, 17] on div "Ctrl + K" at bounding box center [459, 16] width 21 height 8
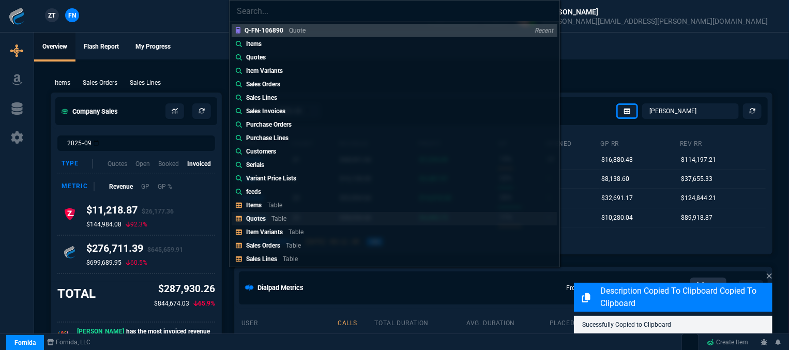
click at [295, 217] on link "Quotes Table" at bounding box center [395, 218] width 326 height 13
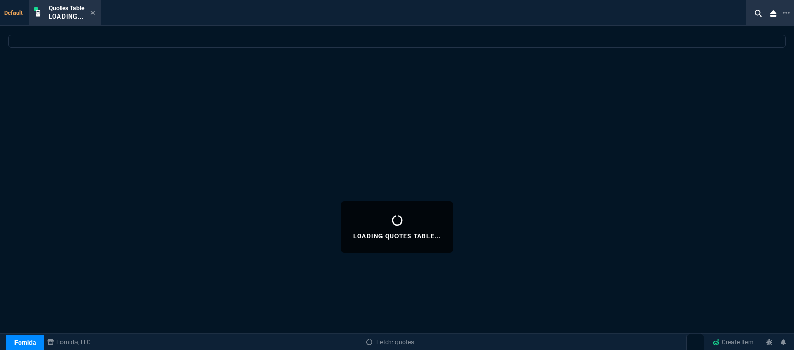
select select
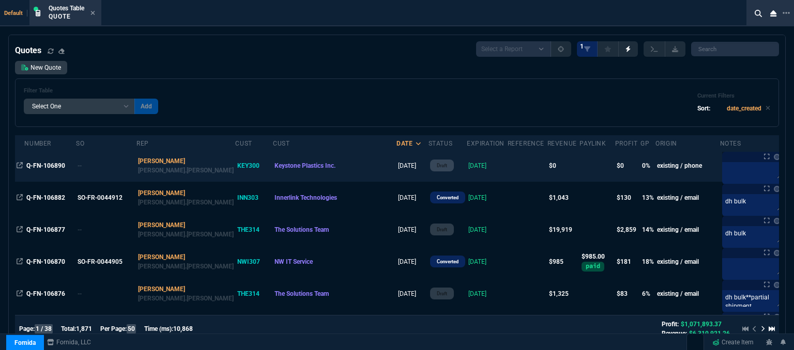
click at [508, 169] on td at bounding box center [528, 166] width 40 height 32
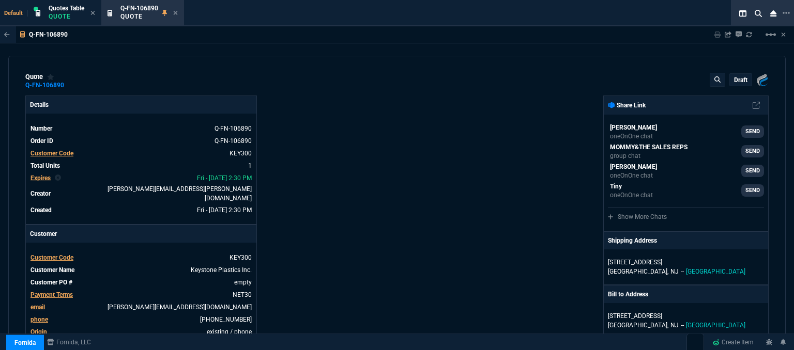
type input "1300.65"
type input "0"
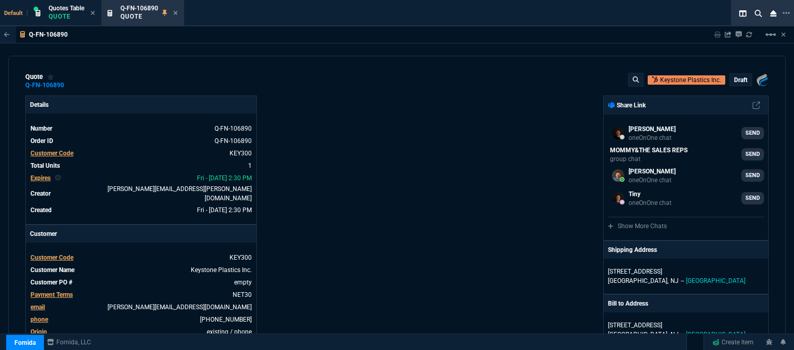
type input "100"
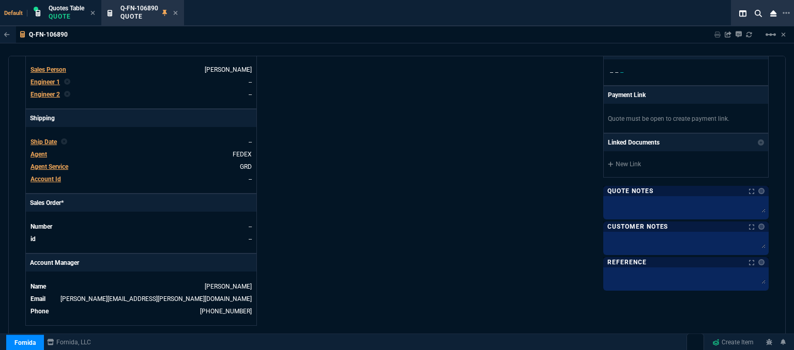
scroll to position [538, 0]
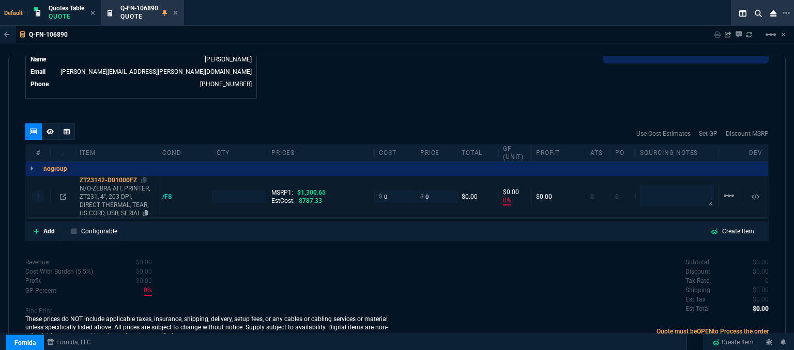
click at [122, 207] on p "N/O-ZEBRA AIT, PRINTER, ZT231, 4", 203 DPI, DIRECT THERMAL, TEAR, US CORD, USB,…" at bounding box center [117, 201] width 74 height 33
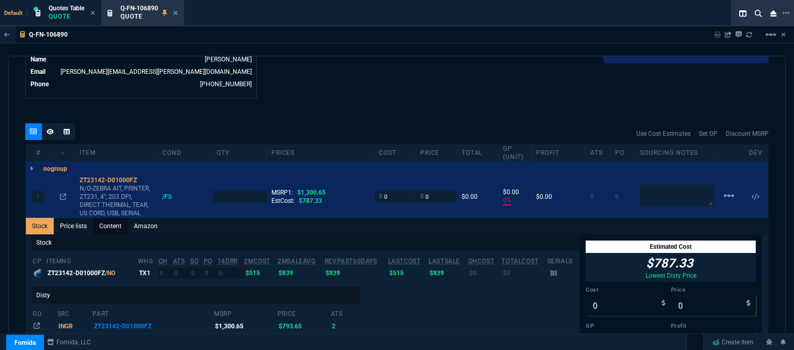
click at [120, 218] on link "Content" at bounding box center [110, 226] width 35 height 17
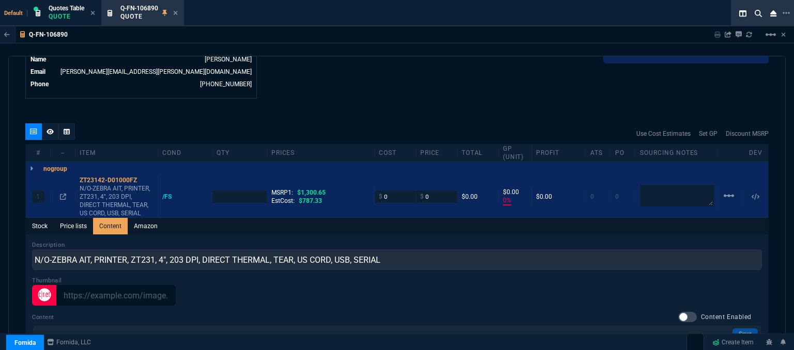
scroll to position [0, 0]
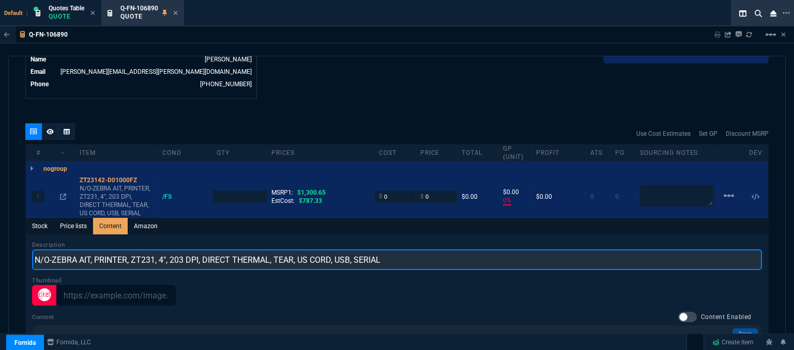
click at [54, 251] on input "N/O-ZEBRA AIT, PRINTER, ZT231, 4", 203 DPI, DIRECT THERMAL, TEAR, US CORD, USB,…" at bounding box center [397, 260] width 730 height 21
type input "ZEBRA AIT, PRINTER, ZT231, 4", 203 DPI, DIRECT THERMAL, TEAR, US CORD, USB, SER…"
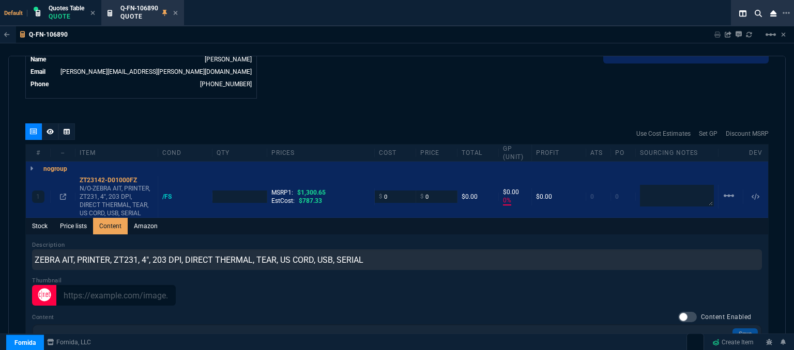
click at [361, 104] on div "quote Q-FN-106890 Keystone Plastics Inc. draft Fornida, LLC [STREET_ADDRESS] De…" at bounding box center [396, 205] width 777 height 298
type input "1"
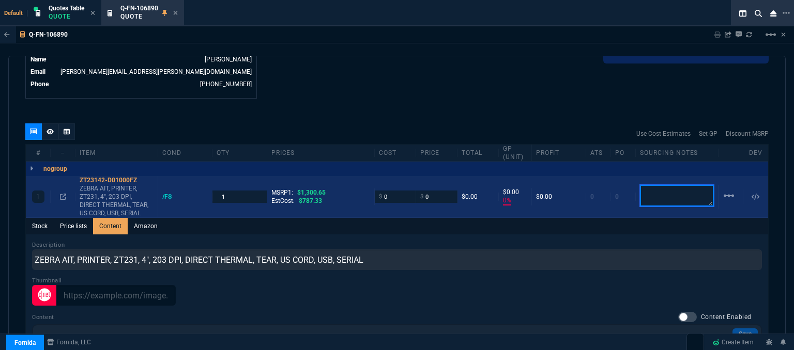
click at [669, 185] on textarea at bounding box center [677, 196] width 74 height 22
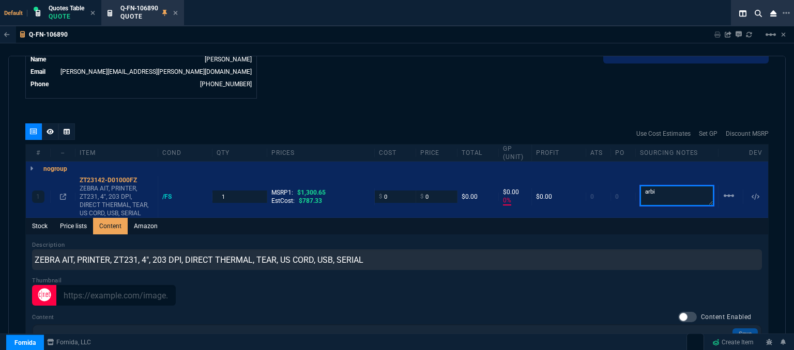
type textarea "arbi"
click at [524, 108] on div "quote Q-FN-106890 Keystone Plastics Inc. draft Fornida, LLC [STREET_ADDRESS] De…" at bounding box center [396, 205] width 777 height 298
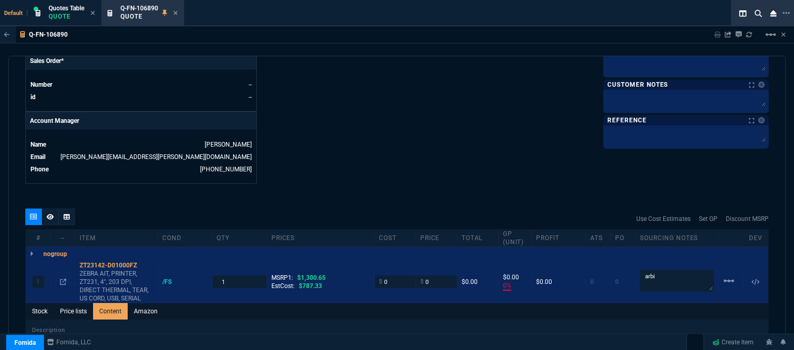
scroll to position [434, 0]
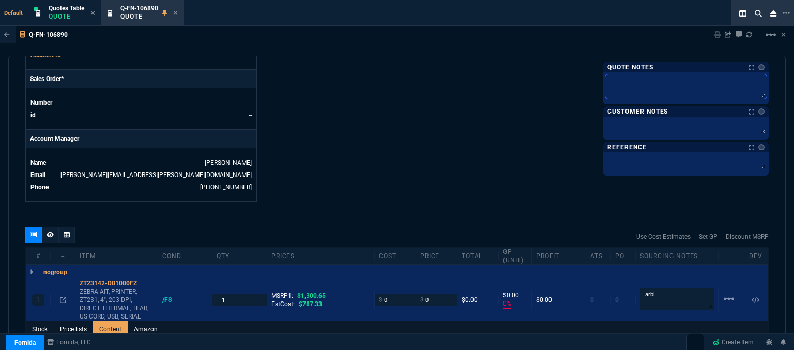
click at [622, 88] on textarea at bounding box center [685, 86] width 161 height 24
type textarea "a"
type textarea "ar"
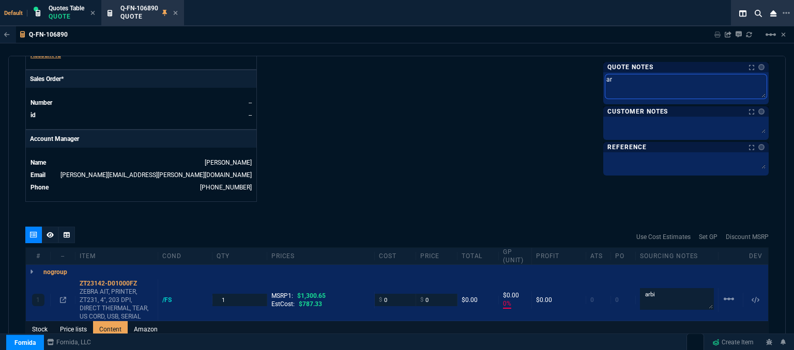
type textarea "arb"
type textarea "arbi"
click at [622, 127] on textarea at bounding box center [685, 127] width 161 height 16
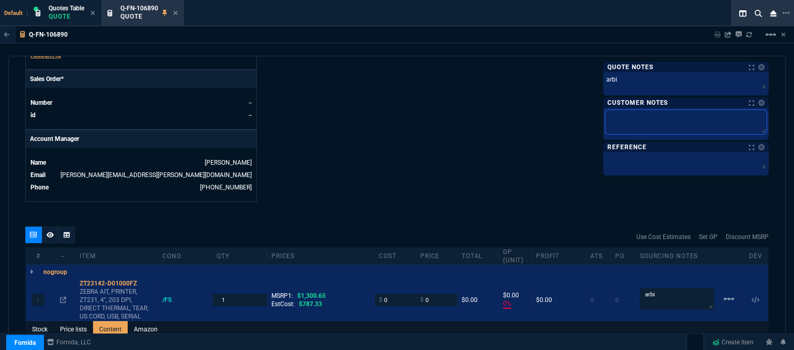
type textarea "E"
type textarea "ET"
type textarea "ETA"
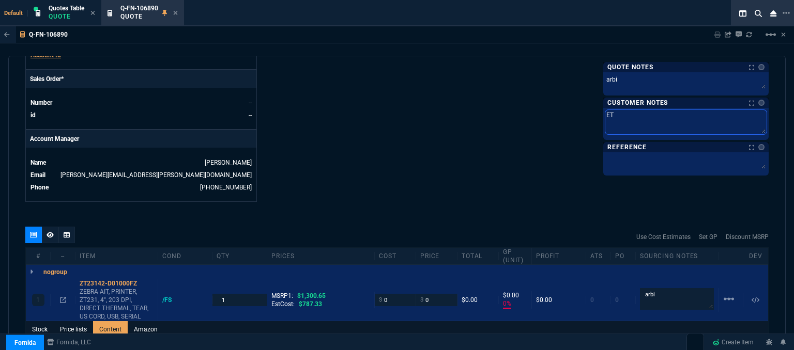
type textarea "ETA"
type textarea "ETA 5"
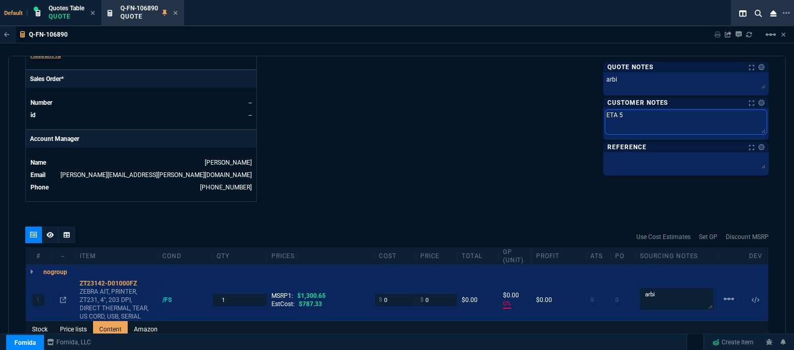
type textarea "ETA 5-"
type textarea "ETA 5-7"
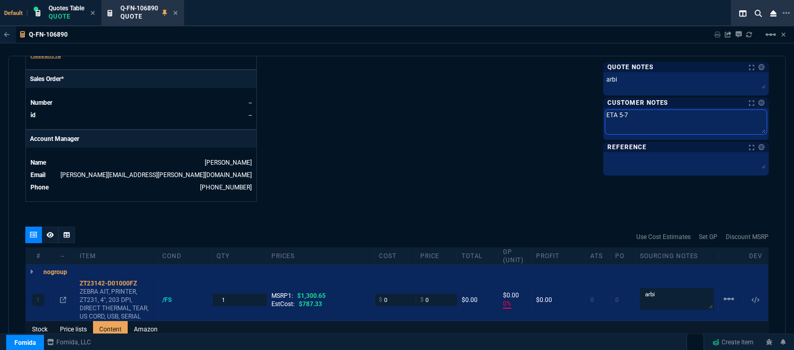
type textarea "ETA 5-7"
type textarea "ETA 5-7 B"
type textarea "ETA 5-7 Bi"
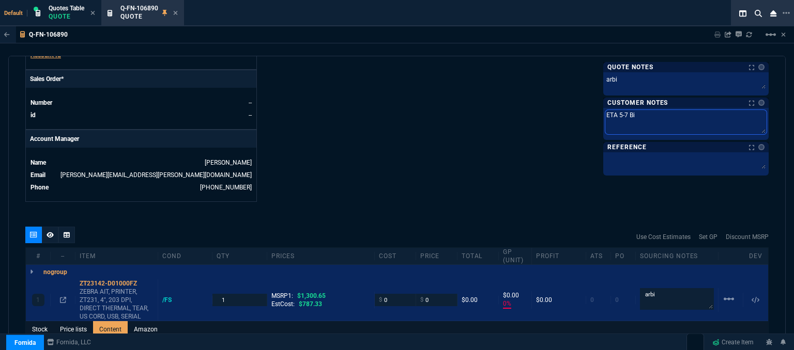
type textarea "ETA 5-7 Biz"
type textarea "ETA 5-7 Biz D"
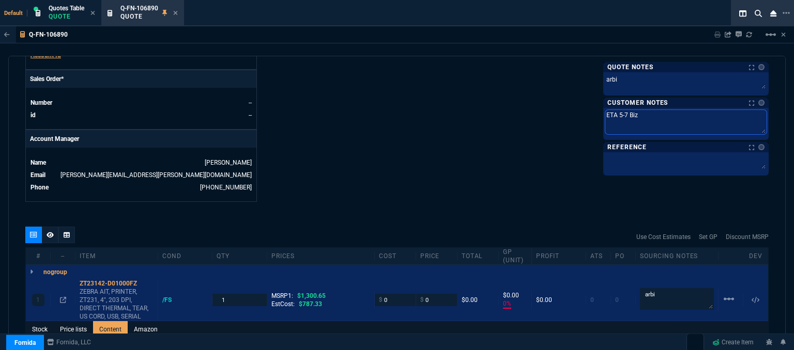
type textarea "ETA 5-7 Biz D"
type textarea "ETA 5-7 Biz Da"
type textarea "ETA 5-7 Biz Day"
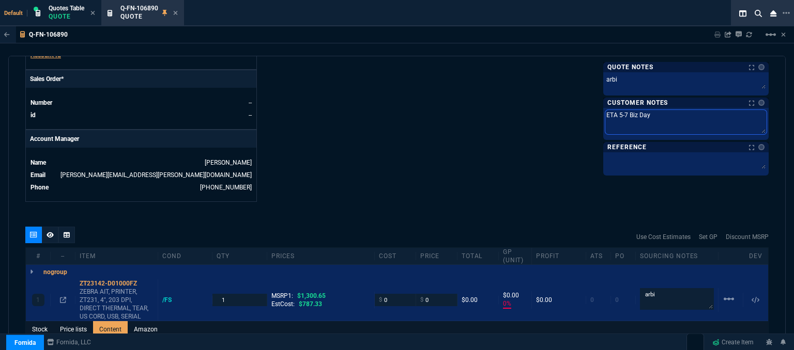
type textarea "ETA 5-7 Biz Days"
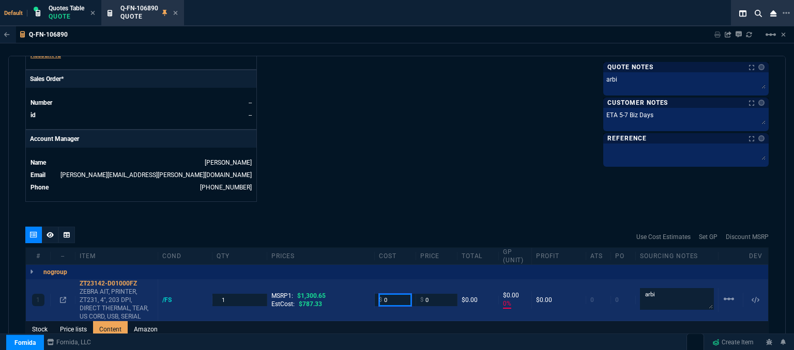
click at [389, 294] on input "0" at bounding box center [395, 300] width 33 height 12
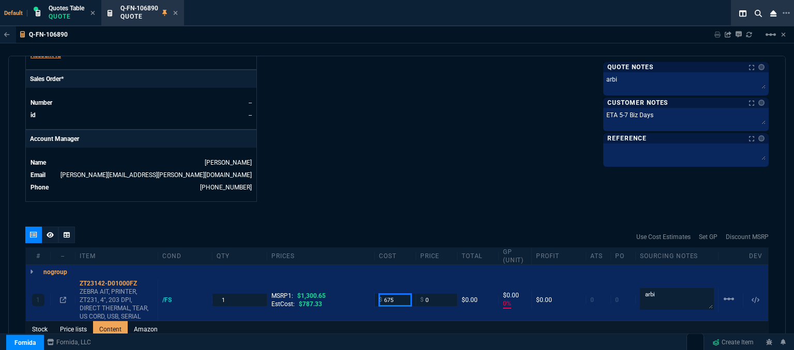
type input "675"
click at [177, 13] on icon at bounding box center [176, 13] width 4 height 4
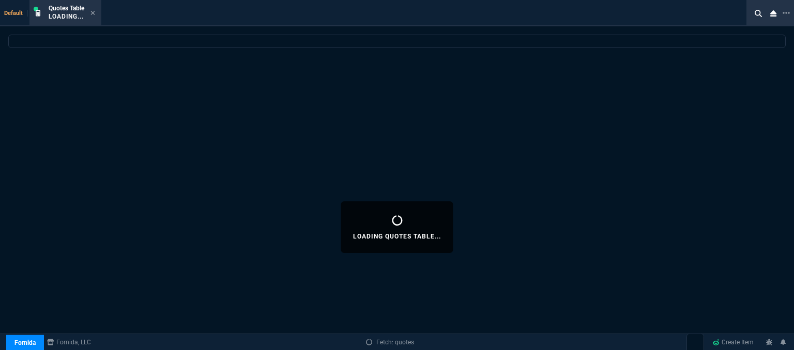
select select
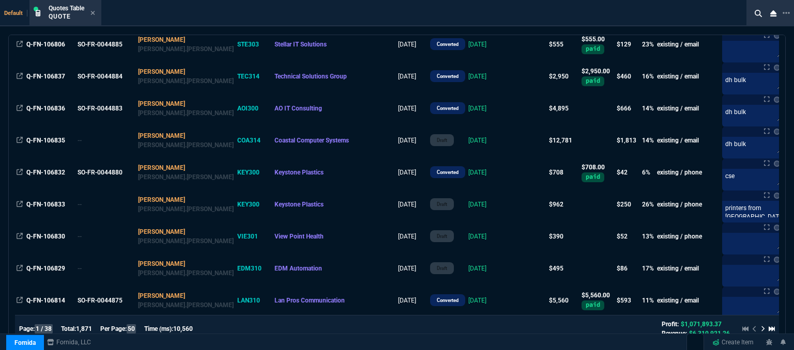
scroll to position [827, 0]
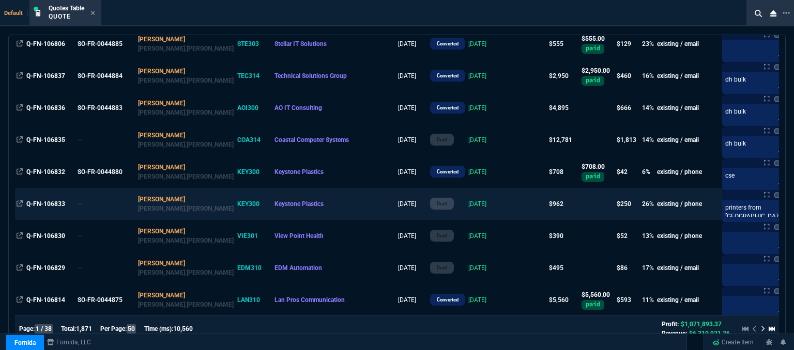
click at [508, 205] on td at bounding box center [528, 204] width 40 height 32
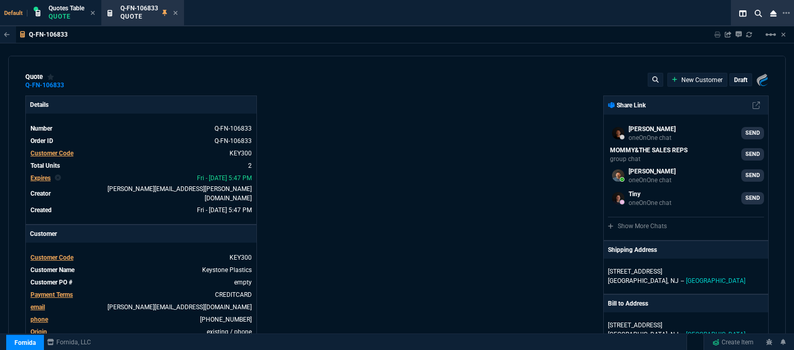
type input "30"
type input "287"
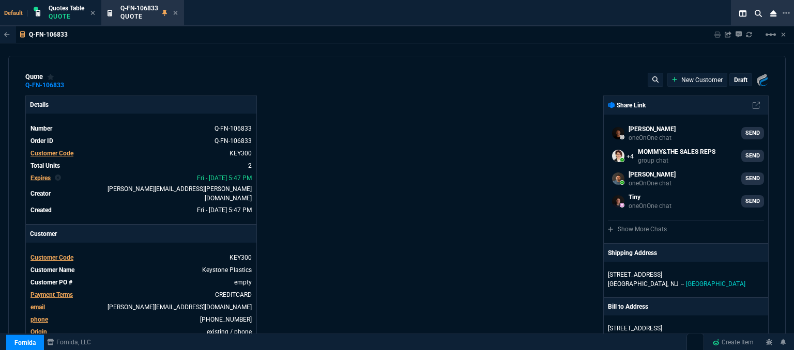
type input "1300.65"
type input "26"
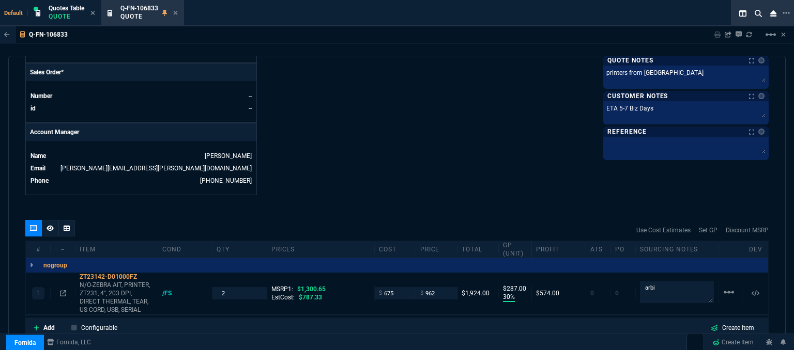
scroll to position [465, 0]
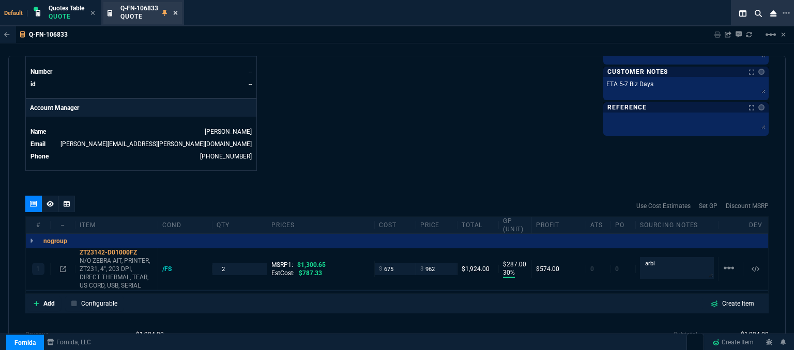
click at [178, 13] on icon at bounding box center [175, 13] width 5 height 6
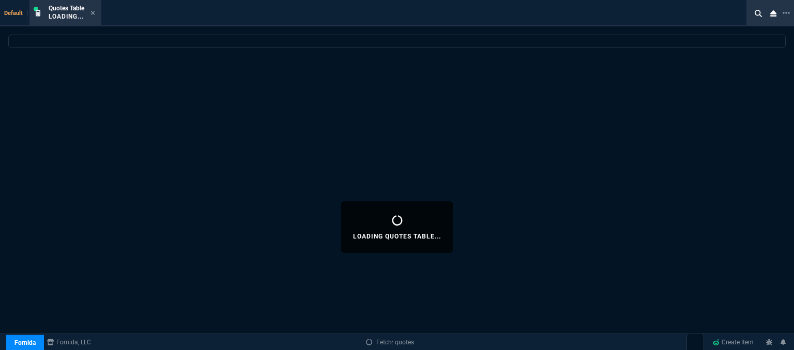
select select
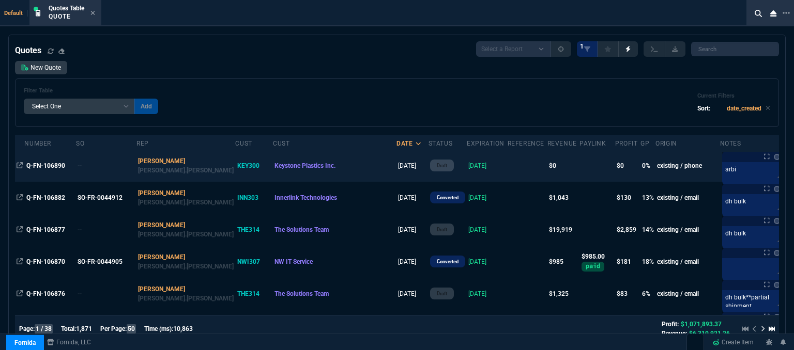
click at [467, 165] on td "[DATE]" at bounding box center [487, 166] width 41 height 32
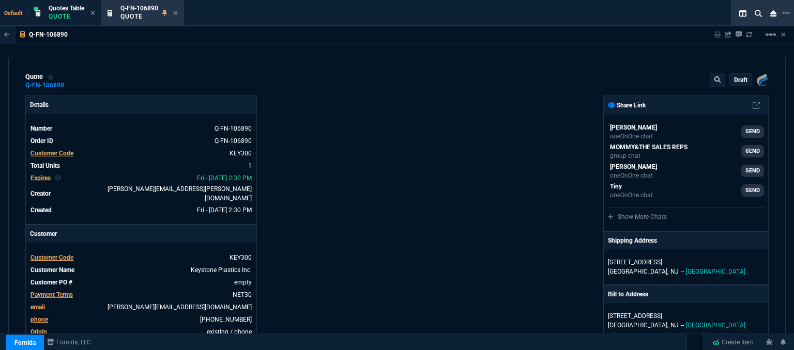
type input "-100"
type input "-675"
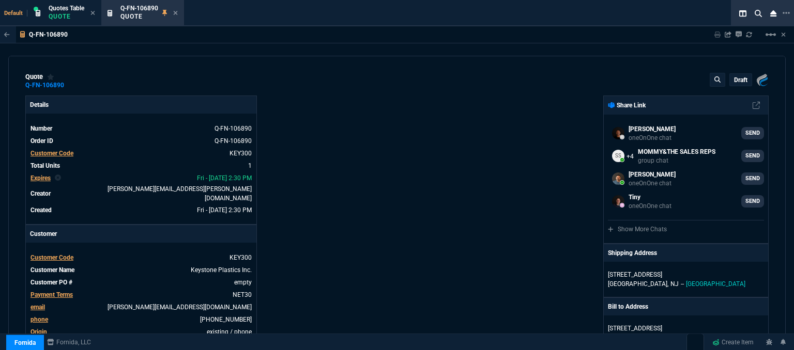
type input "1300.65"
type input "100"
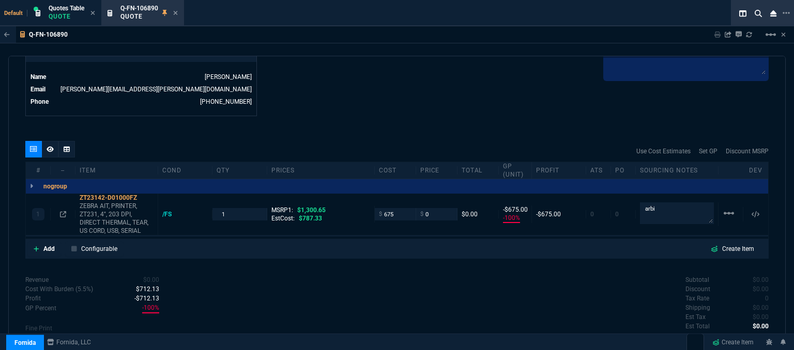
scroll to position [538, 0]
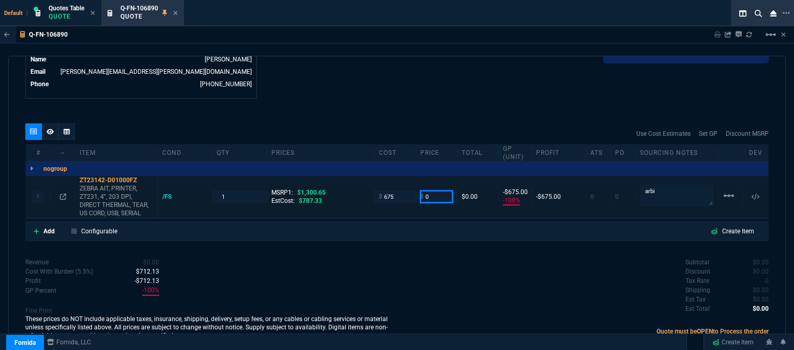
drag, startPoint x: 438, startPoint y: 189, endPoint x: 411, endPoint y: 188, distance: 26.9
click at [411, 188] on div "1 ZT23142-D01000FZ ZEBRA AIT, PRINTER, ZT231, 4", 203 DPI, DIRECT THERMAL, TEAR…" at bounding box center [397, 197] width 742 height 42
type input "972"
click at [422, 111] on div "quote Q-FN-106890 Keystone Plastics Inc. draft Fornida, LLC [STREET_ADDRESS] De…" at bounding box center [396, 205] width 777 height 298
type input "972"
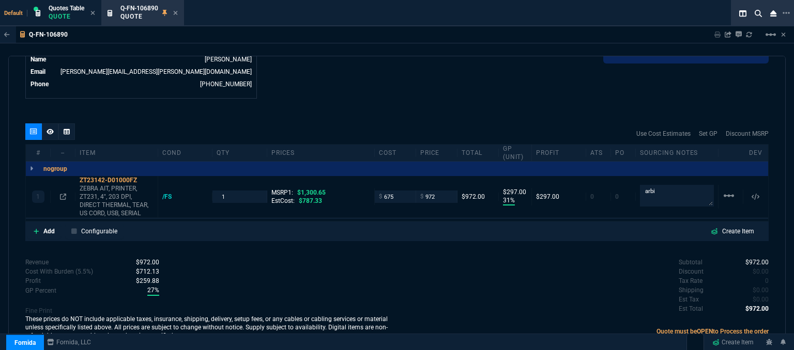
type input "31"
type input "297"
type input "25"
drag, startPoint x: 224, startPoint y: 189, endPoint x: 212, endPoint y: 191, distance: 11.6
click at [212, 191] on div "1" at bounding box center [239, 197] width 54 height 12
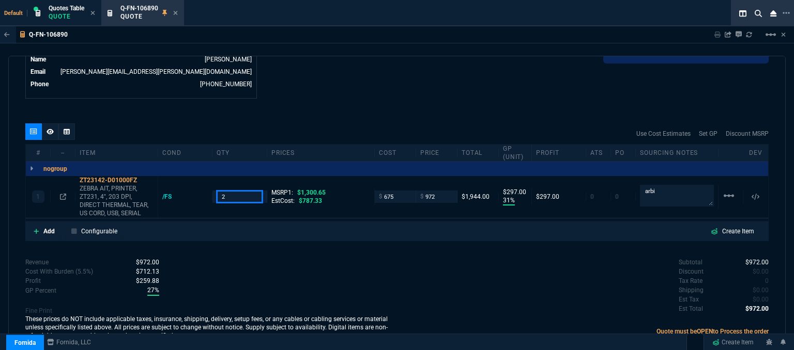
type input "2"
click at [176, 13] on icon at bounding box center [176, 13] width 4 height 4
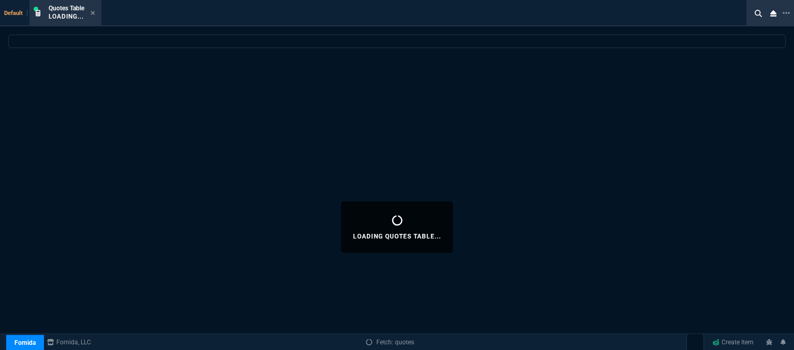
select select
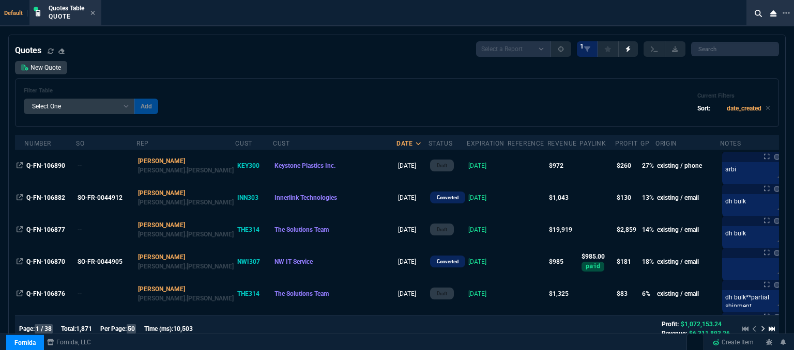
select select "12: [PERSON_NAME]"
select select
click at [95, 11] on icon at bounding box center [92, 13] width 5 height 6
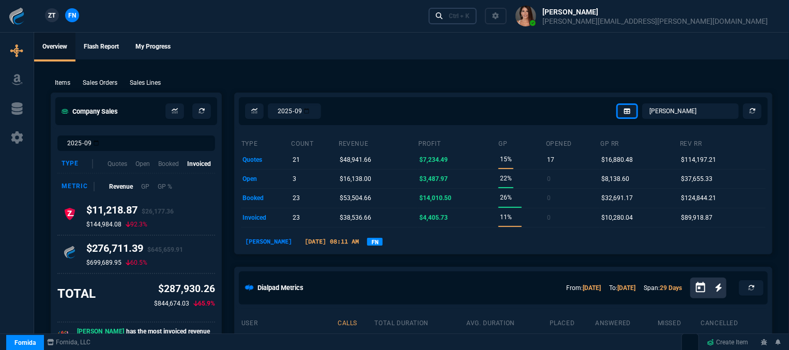
click at [469, 19] on div "Ctrl + K" at bounding box center [459, 16] width 21 height 8
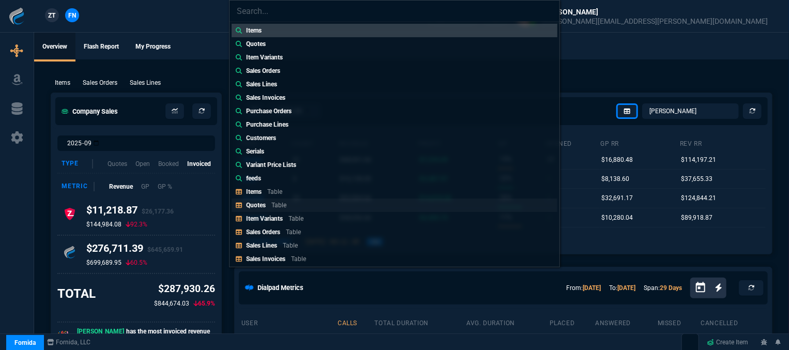
click at [281, 205] on p "Table" at bounding box center [278, 205] width 15 height 7
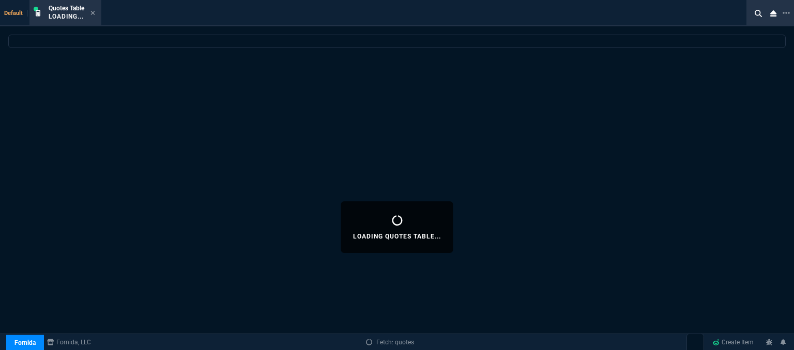
select select
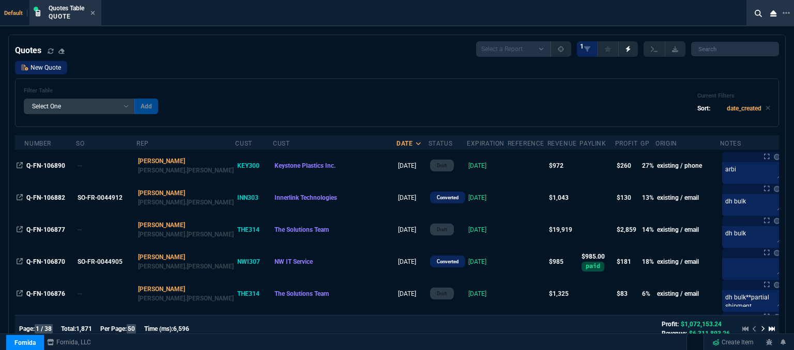
click at [45, 68] on link "New Quote" at bounding box center [41, 67] width 52 height 13
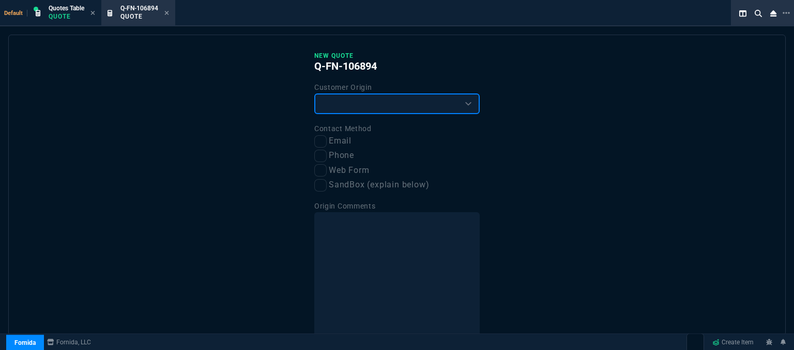
click at [360, 100] on select "Existing Customer Amazon Lead (first order) Website Lead (first order) Called (…" at bounding box center [396, 104] width 165 height 21
select select "existing"
click at [314, 94] on select "Existing Customer Amazon Lead (first order) Website Lead (first order) Called (…" at bounding box center [396, 104] width 165 height 21
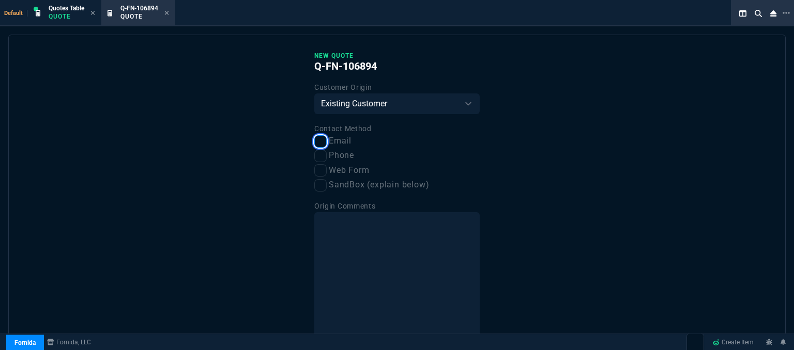
click at [317, 142] on input "Email" at bounding box center [320, 141] width 12 height 12
checkbox input "true"
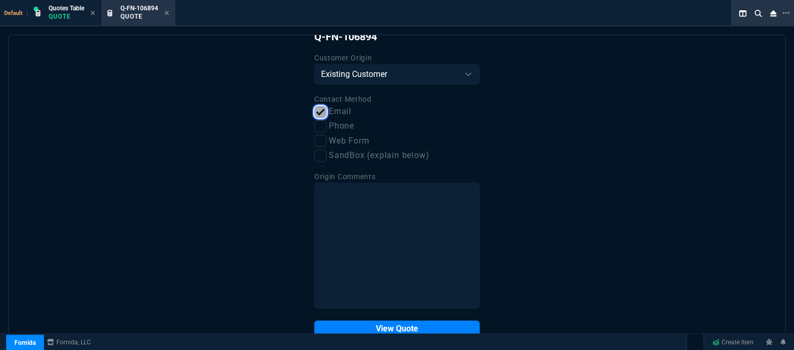
scroll to position [52, 0]
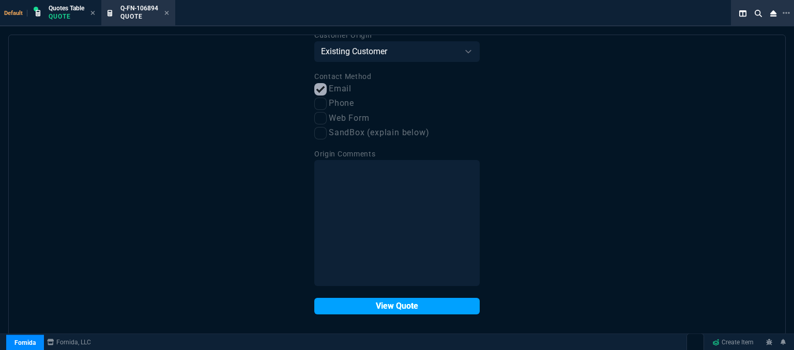
click at [384, 309] on button "View Quote" at bounding box center [396, 306] width 165 height 17
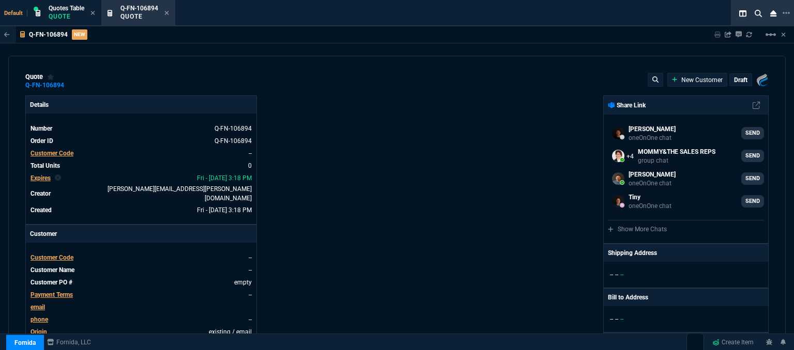
click at [39, 254] on span "Customer Code" at bounding box center [52, 257] width 43 height 7
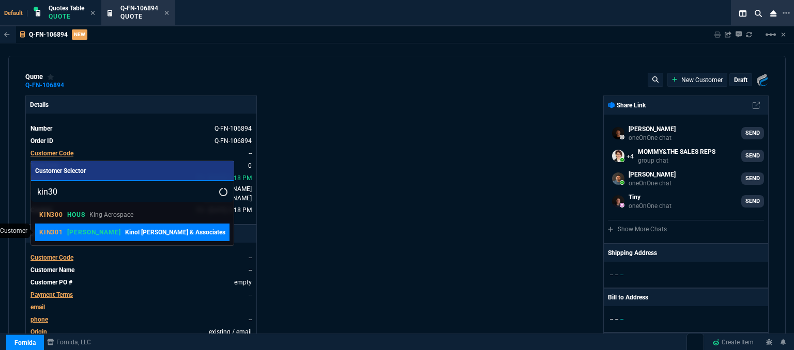
type input "kin30"
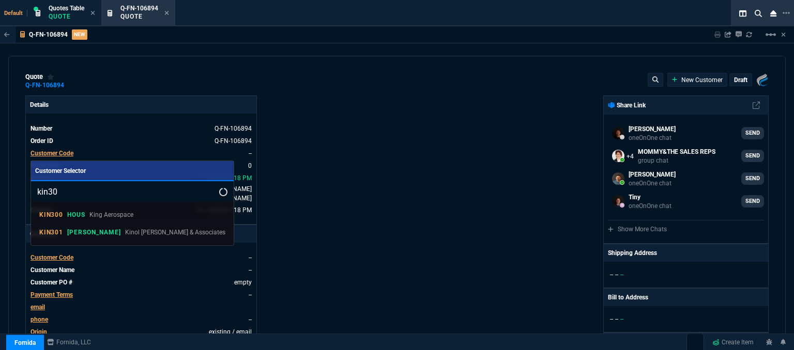
click at [86, 233] on div "KIN301 ROSS Kinol Sharie Leyh & Associates" at bounding box center [132, 232] width 186 height 9
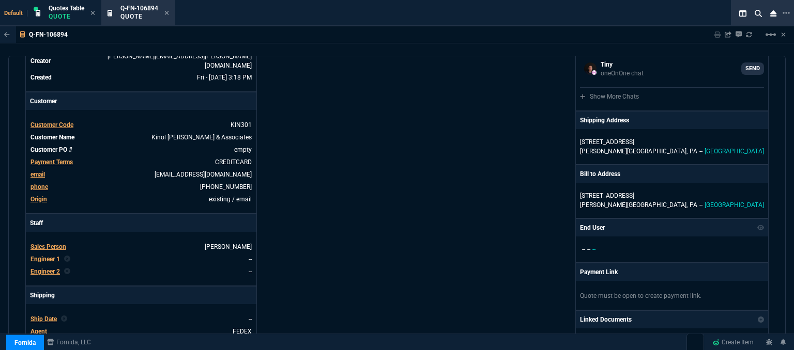
scroll to position [155, 0]
